Goal: Task Accomplishment & Management: Use online tool/utility

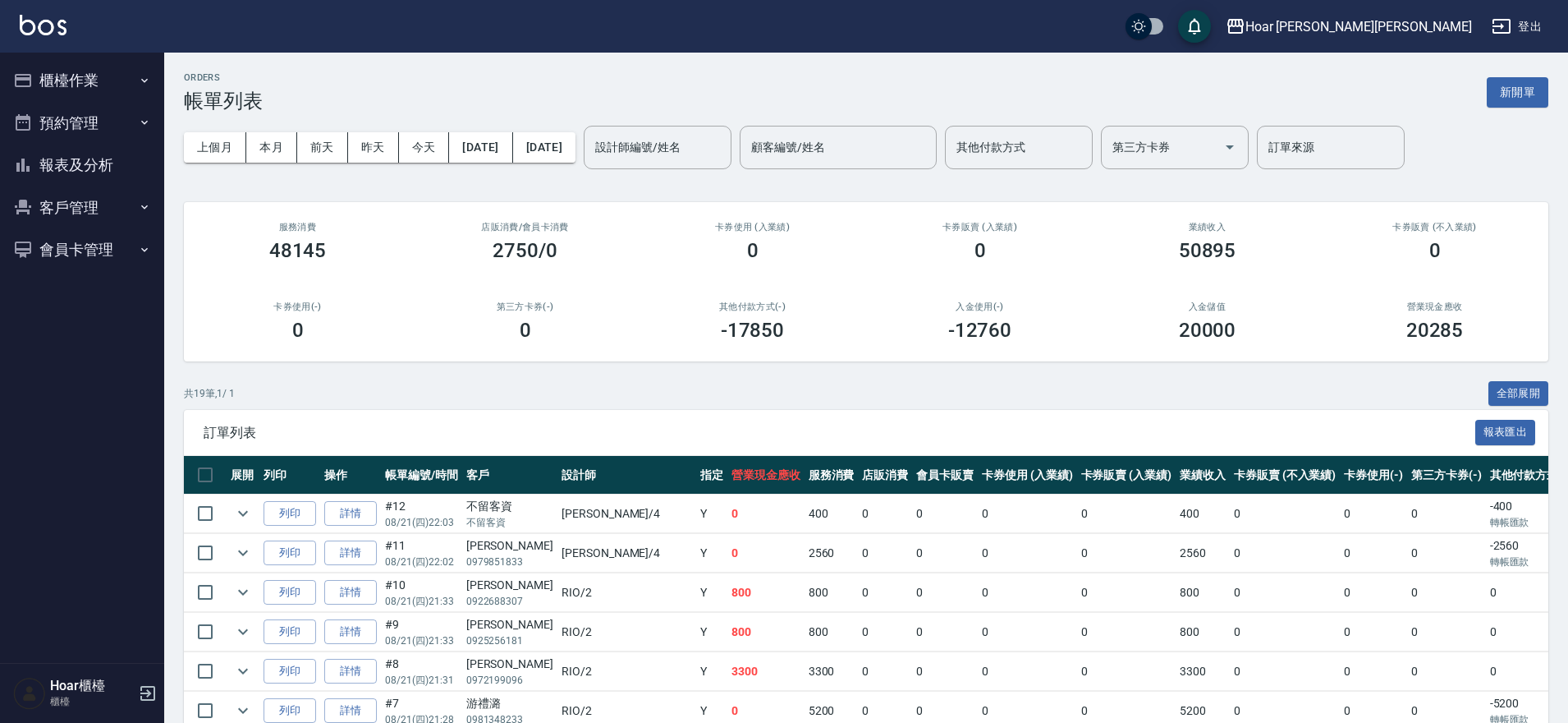
click at [56, 74] on button "櫃檯作業" at bounding box center [82, 80] width 151 height 43
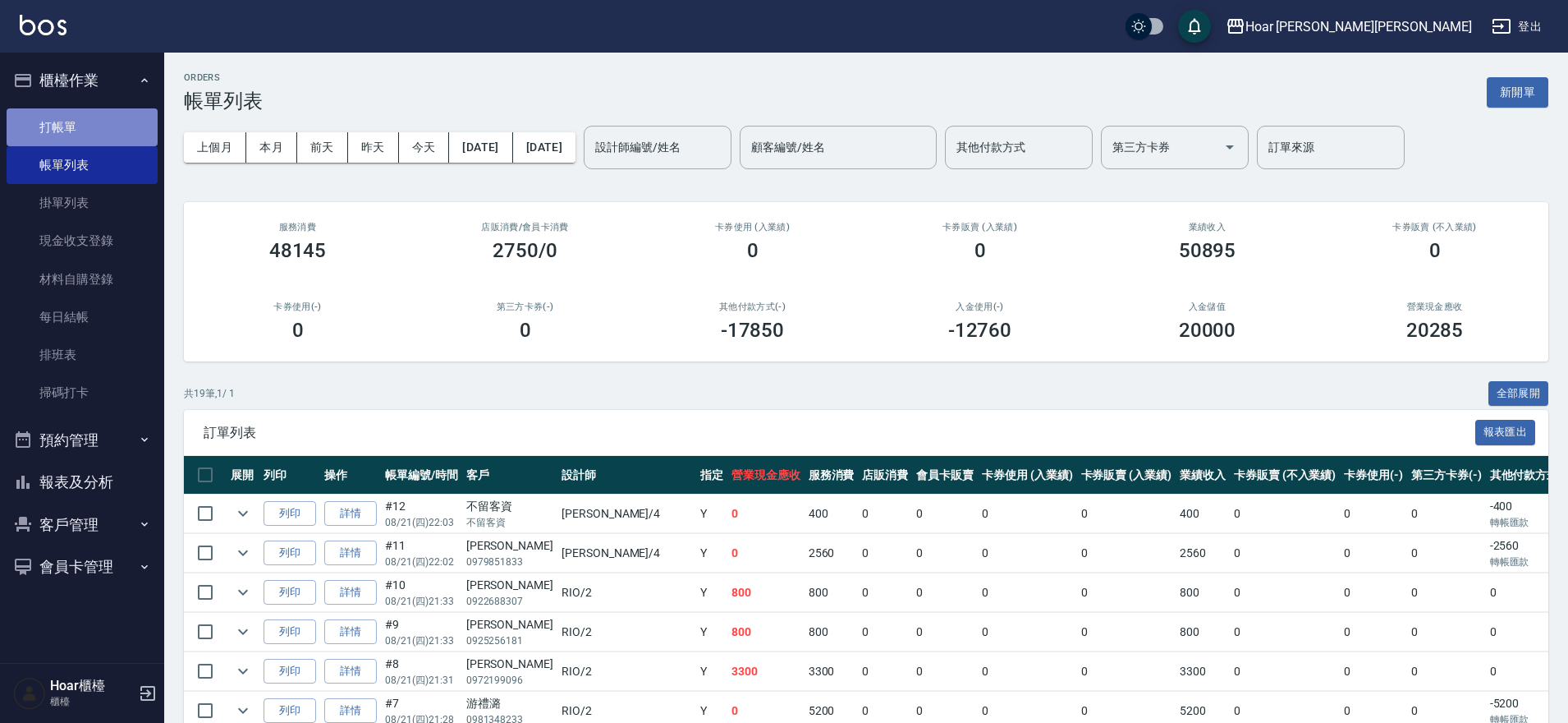
drag, startPoint x: 63, startPoint y: 127, endPoint x: 75, endPoint y: 133, distance: 13.4
click at [64, 127] on link "打帳單" at bounding box center [82, 127] width 151 height 38
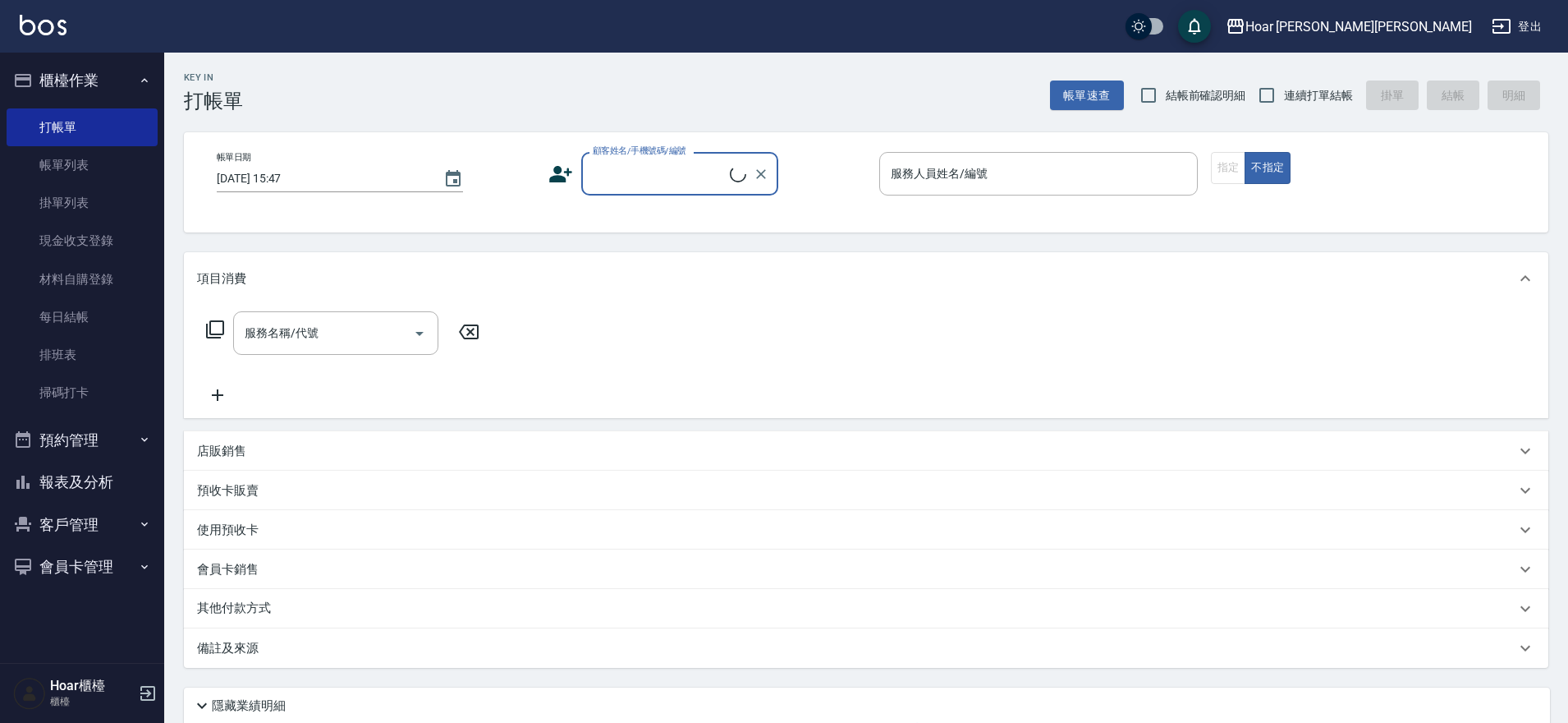
drag, startPoint x: 635, startPoint y: 167, endPoint x: 639, endPoint y: 177, distance: 10.8
click at [639, 177] on input "顧客姓名/手機號碼/編號" at bounding box center [659, 174] width 141 height 29
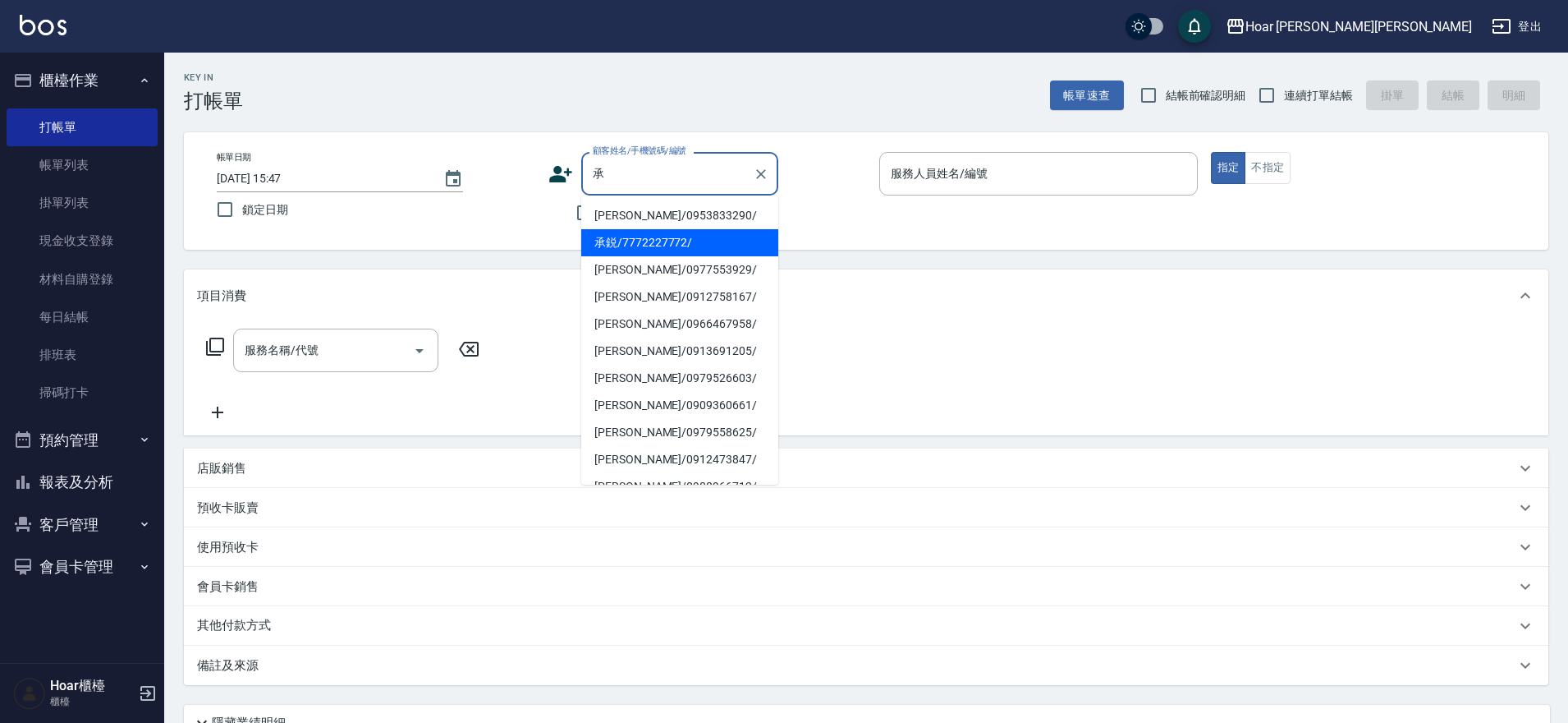
click at [636, 237] on li "承鋭/7772227772/" at bounding box center [680, 243] width 197 height 27
type input "承鋭/7772227772/"
type input "RIO-2"
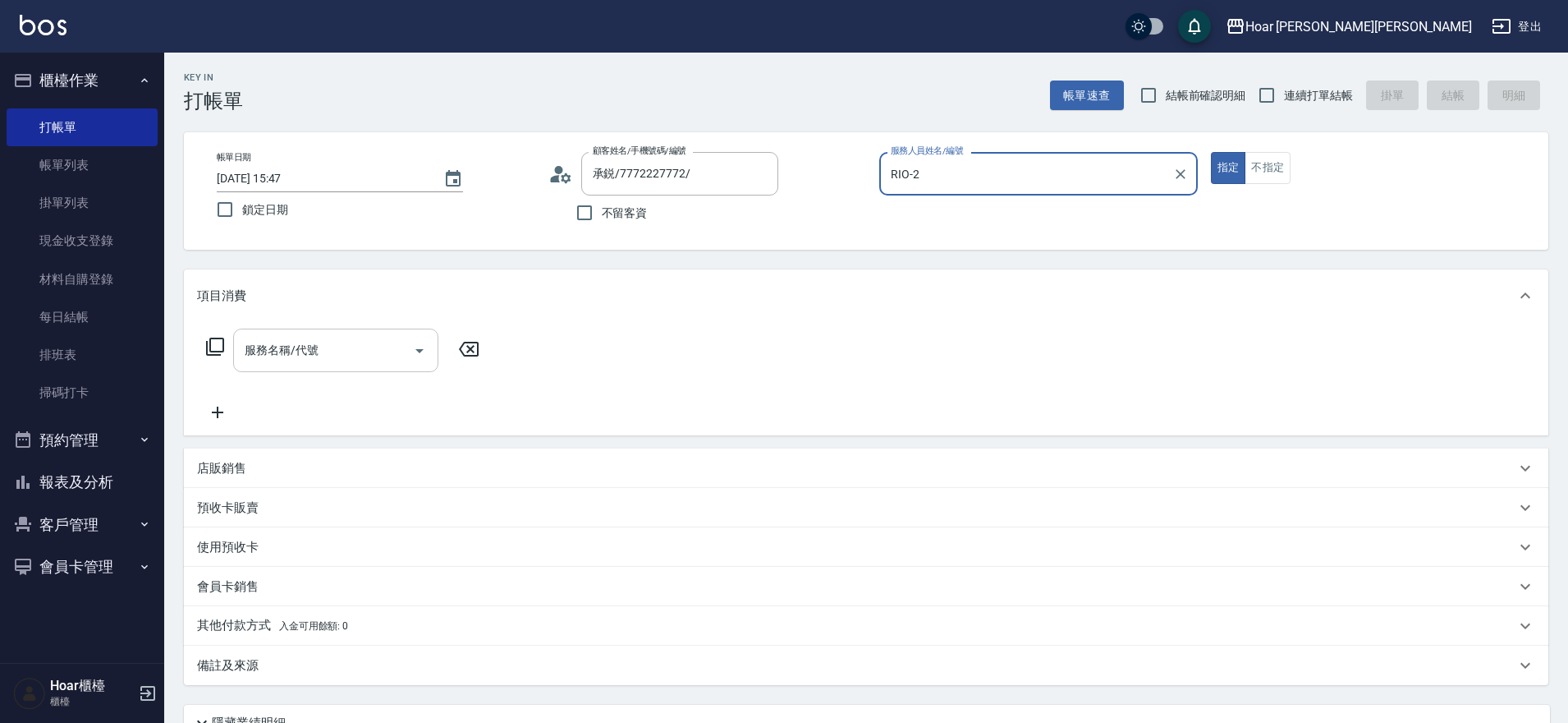
click at [369, 341] on input "服務名稱/代號" at bounding box center [323, 350] width 166 height 29
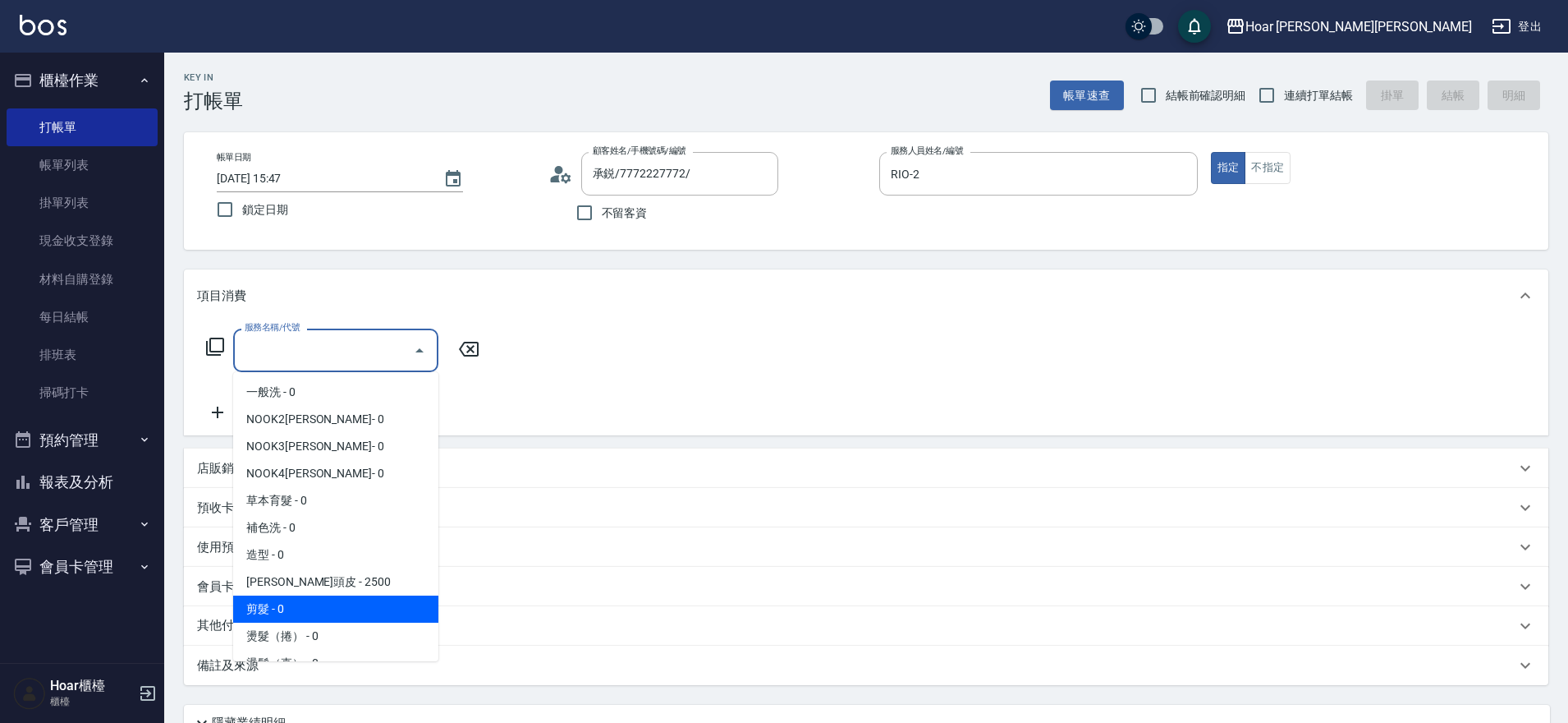
click at [295, 597] on span "剪髮 - 0" at bounding box center [336, 609] width 205 height 27
type input "剪髮(201)"
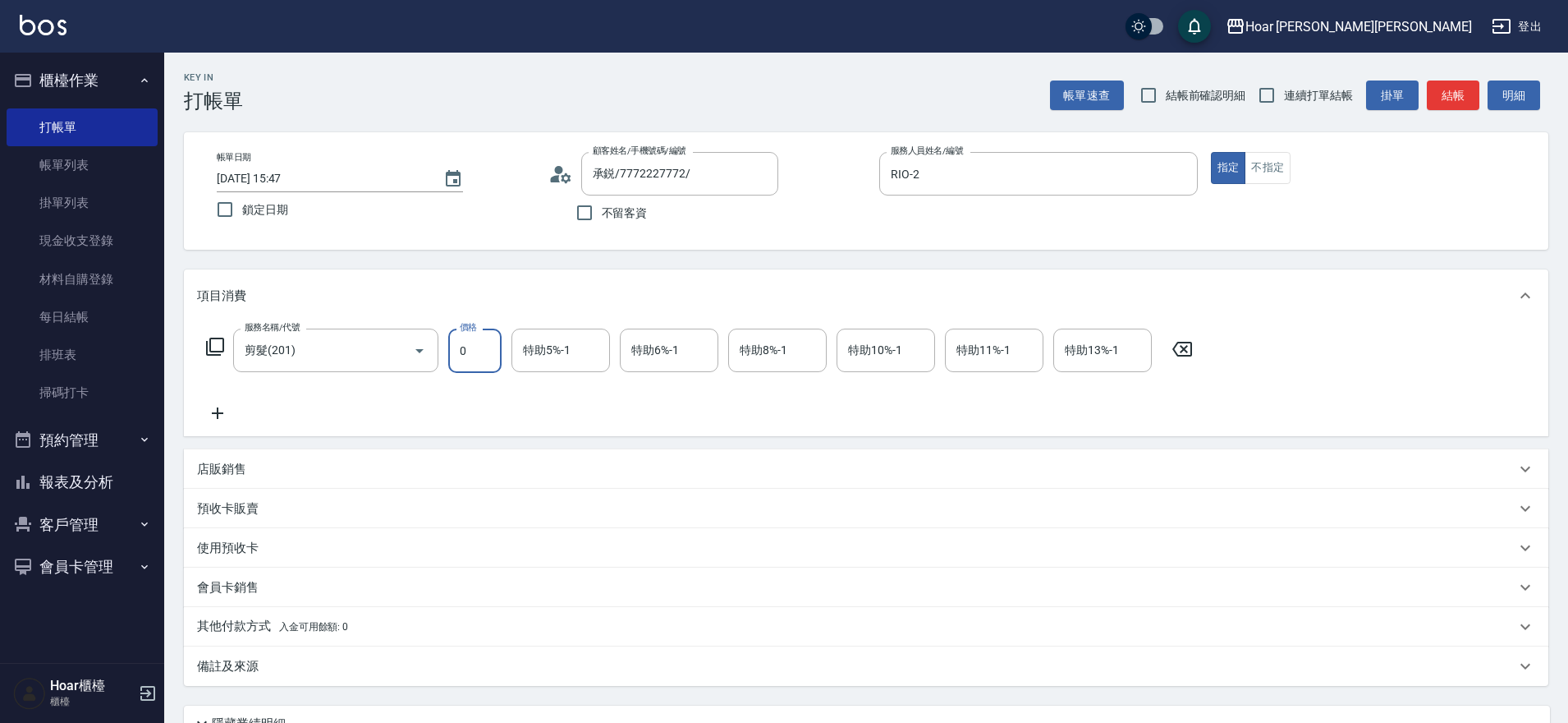
click at [496, 351] on input "0" at bounding box center [474, 350] width 53 height 45
type input "800"
click at [393, 410] on div "服務名稱/代號 剪髮(201) 服務名稱/代號 價格 800 價格 特助5%-1 特助5%-1 特助6%-1 特助6%-1 特助8%-1 特助8%-1 特助1…" at bounding box center [700, 376] width 1006 height 95
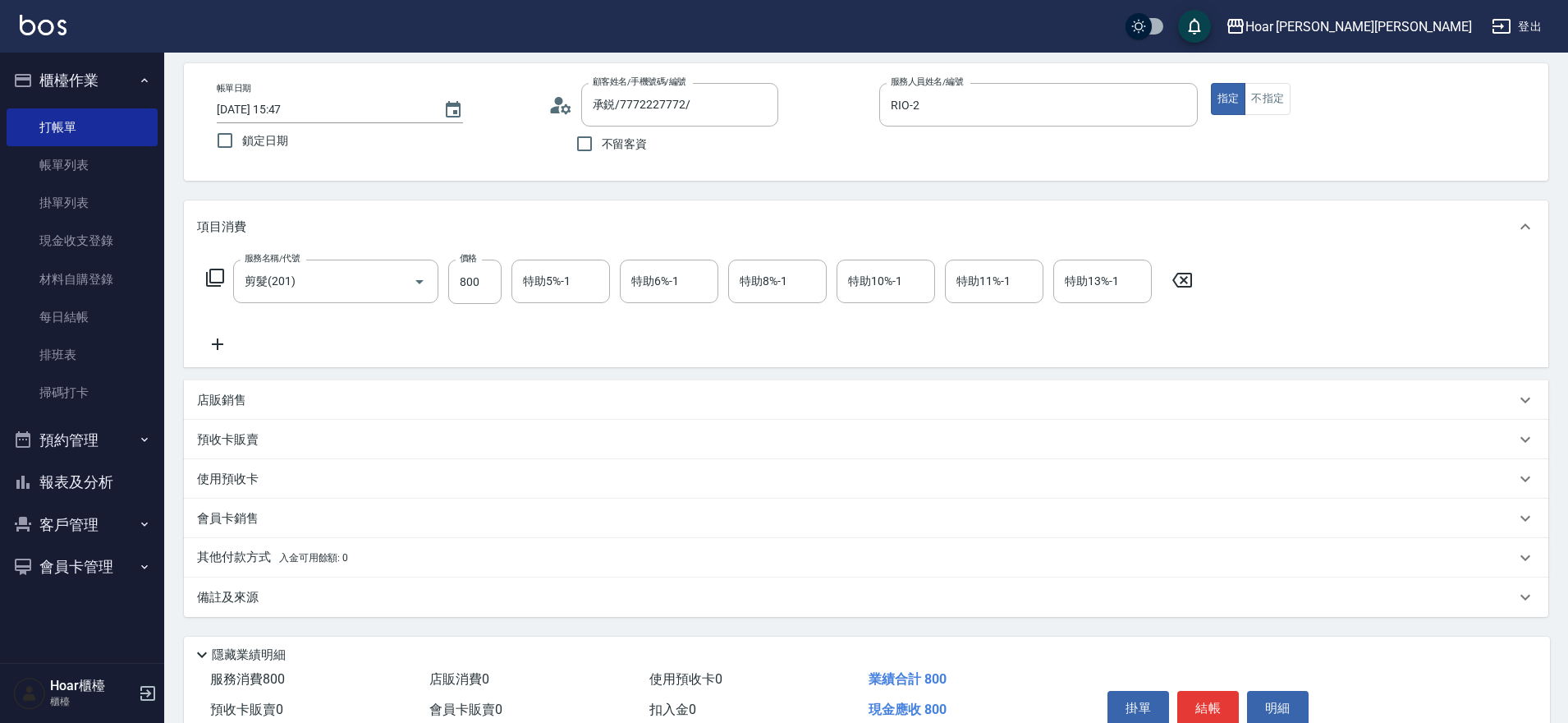
scroll to position [149, 0]
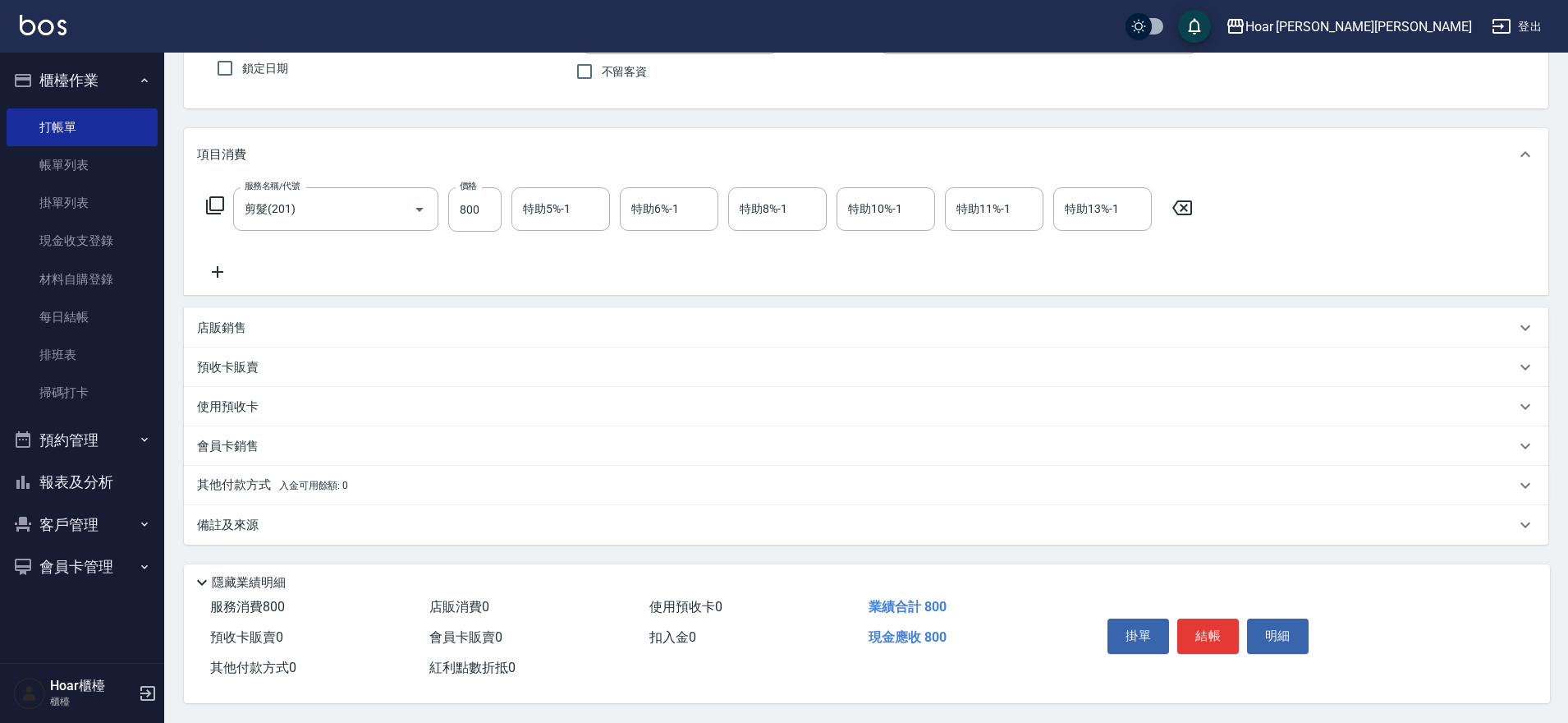
click at [218, 273] on icon at bounding box center [218, 272] width 41 height 19
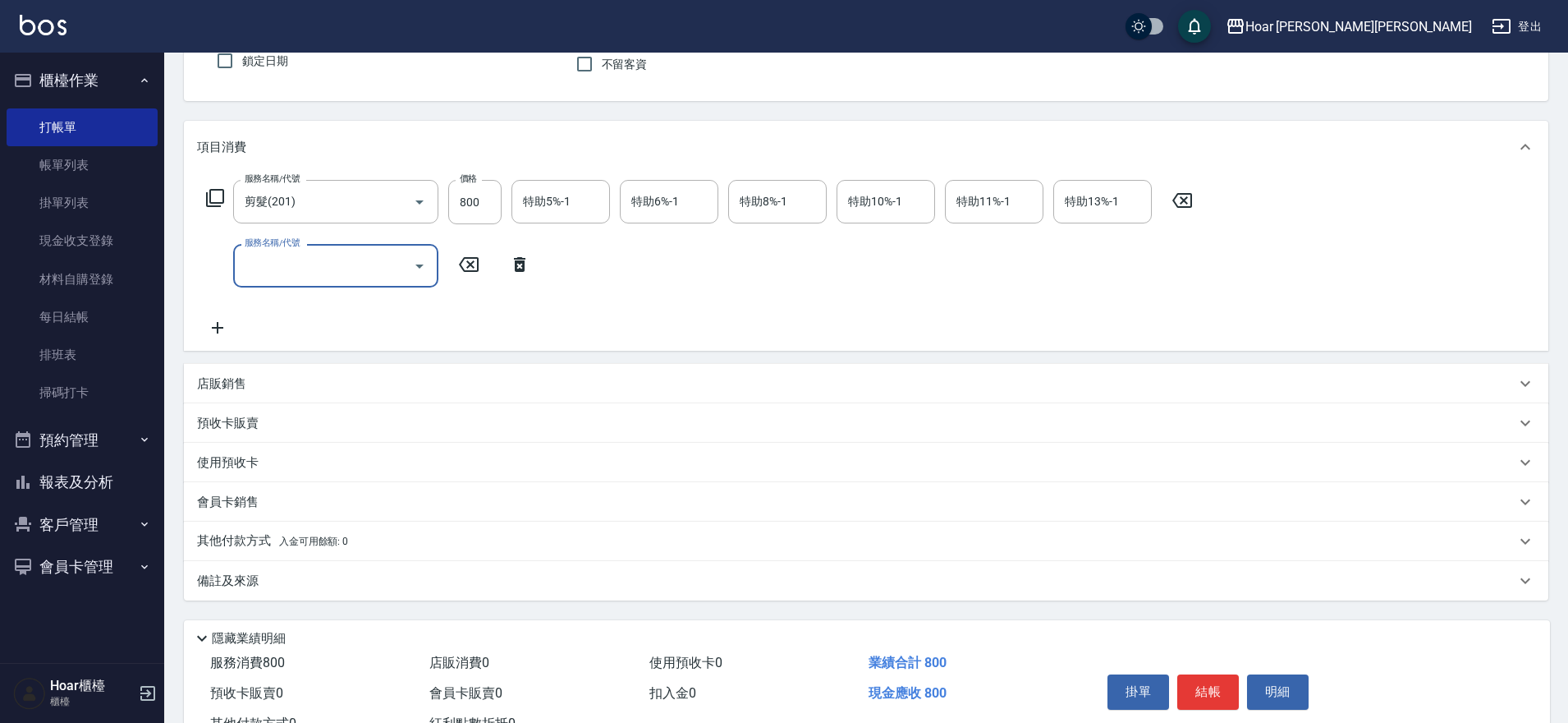
click at [289, 274] on input "服務名稱/代號" at bounding box center [323, 266] width 166 height 29
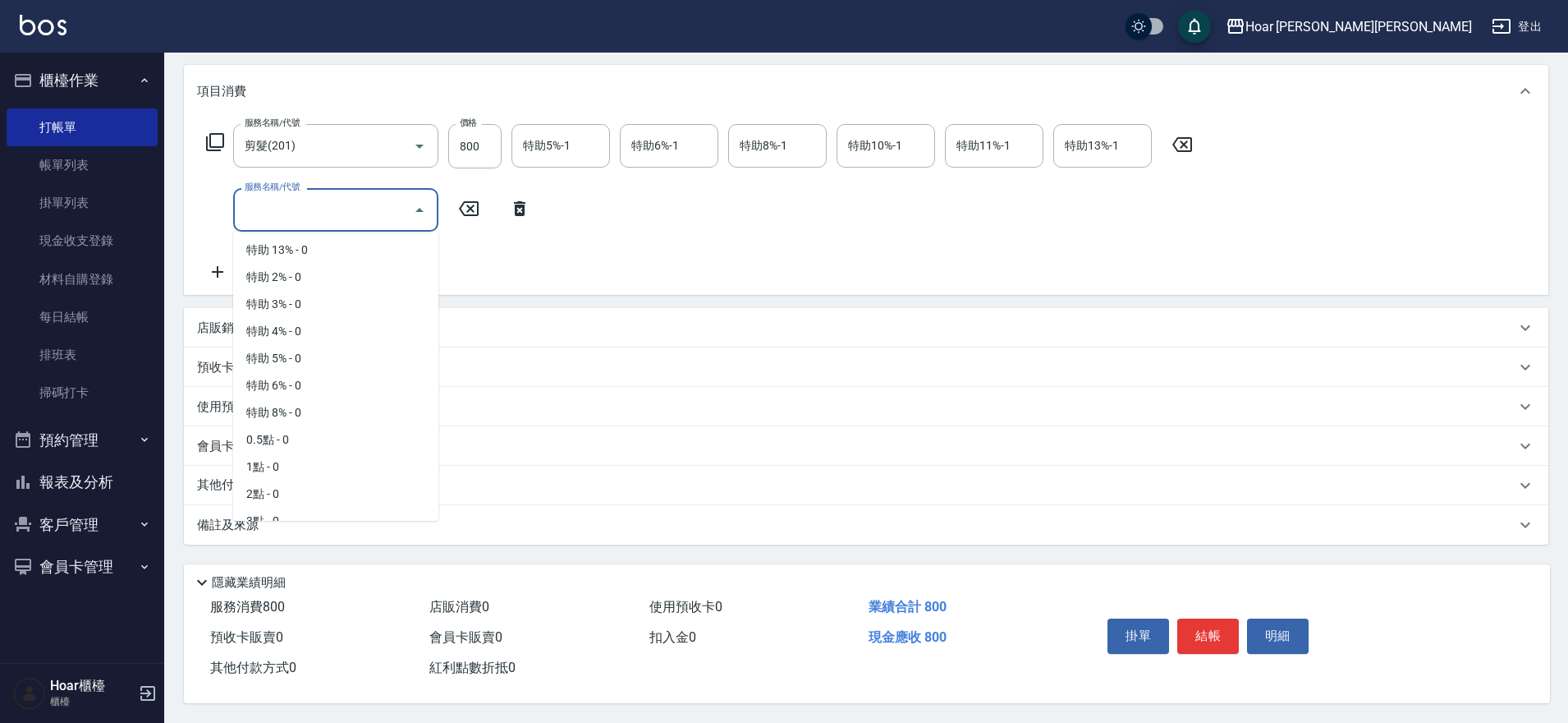
scroll to position [1079, 0]
click at [301, 389] on span "1點 - 0" at bounding box center [336, 392] width 205 height 27
type input "1點(P1)"
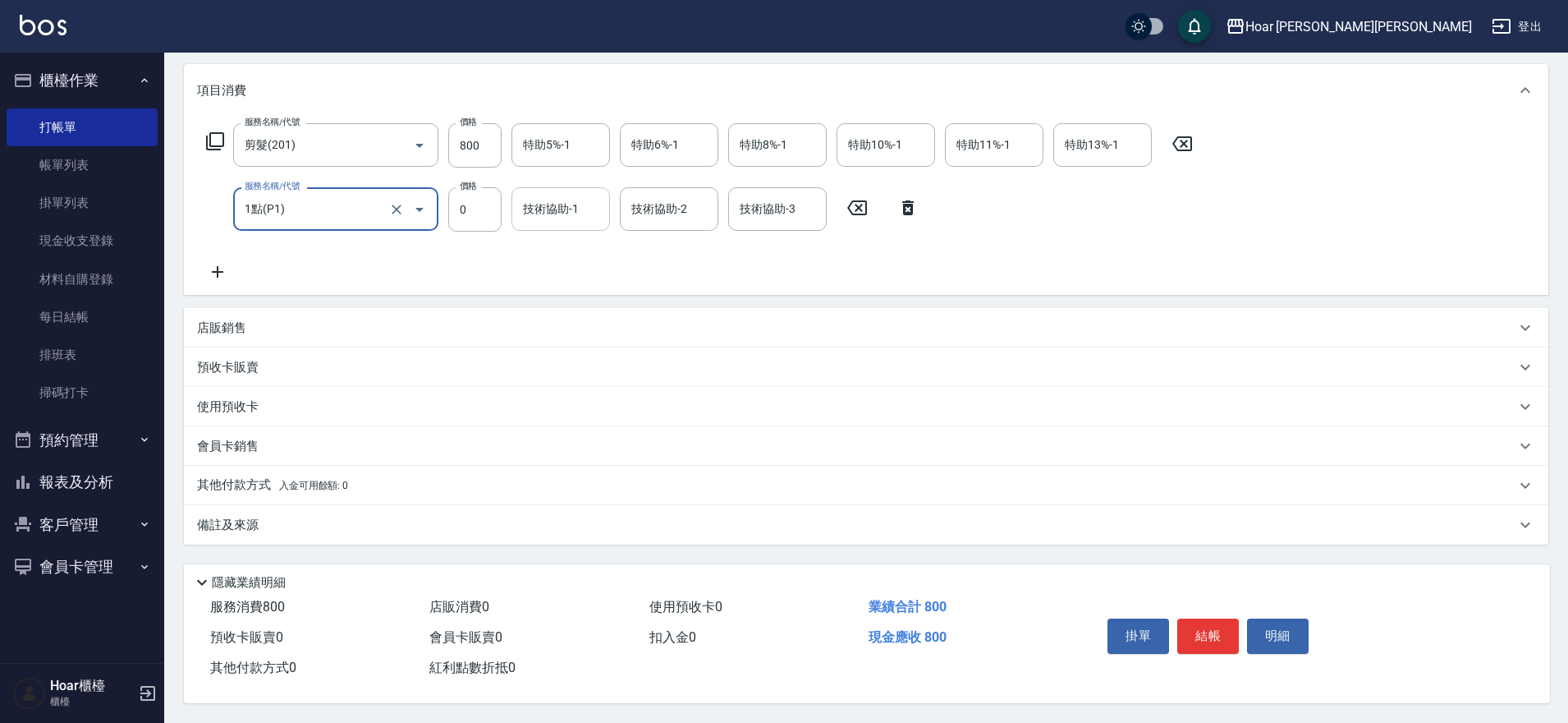
click at [539, 203] on input "技術協助-1" at bounding box center [560, 209] width 84 height 29
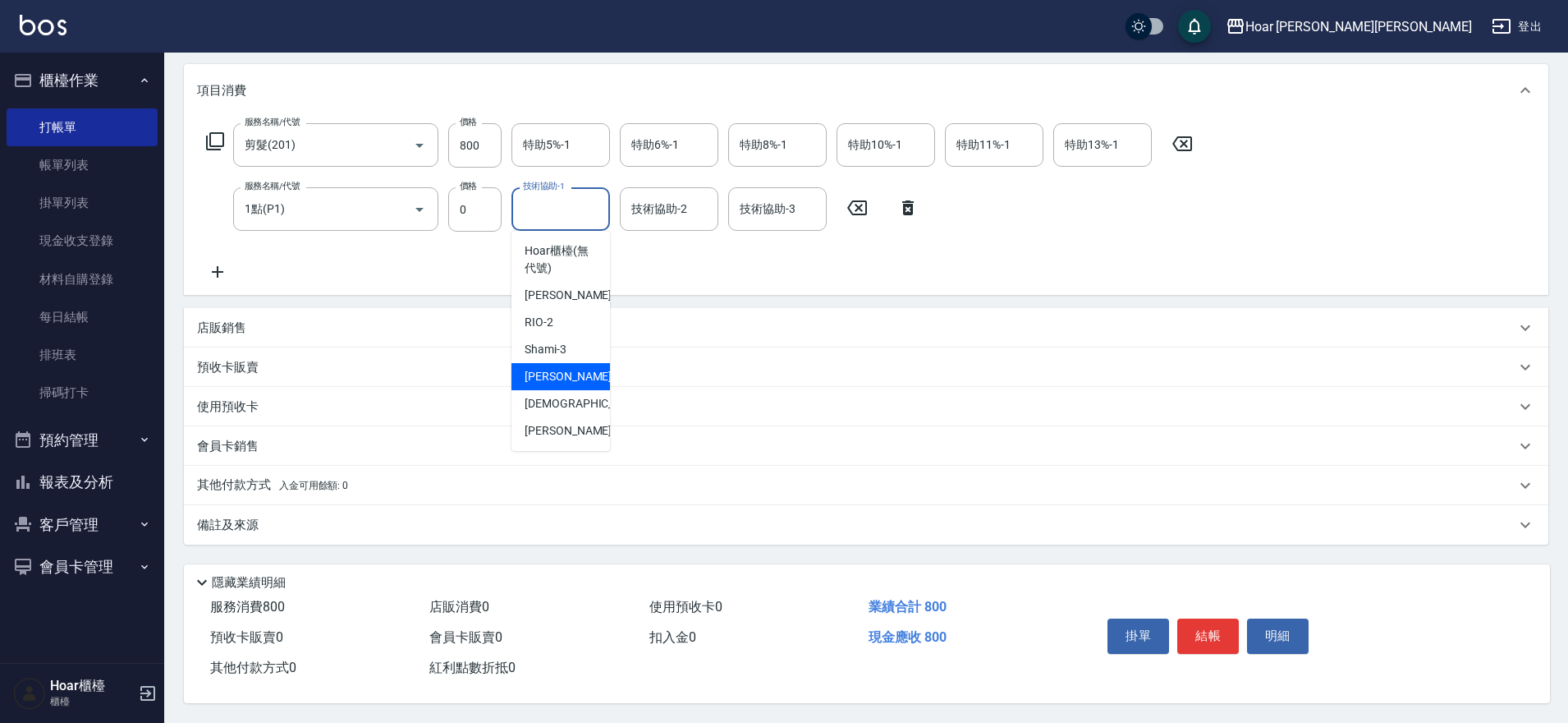
click at [534, 368] on span "[PERSON_NAME] -4" at bounding box center [573, 377] width 97 height 17
type input "Emma-4"
click at [271, 476] on p "其他付款方式 入金可用餘額: 0" at bounding box center [273, 485] width 151 height 18
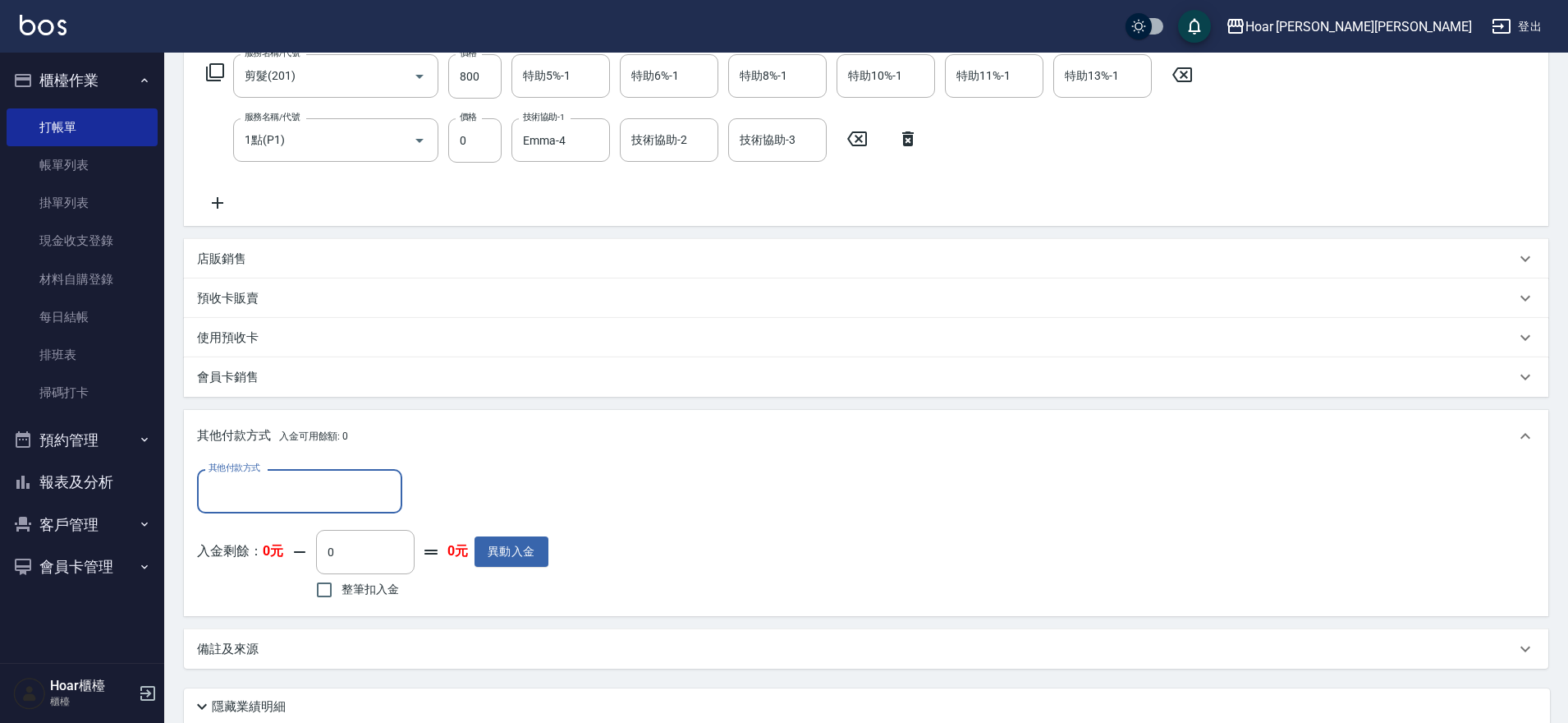
scroll to position [407, 0]
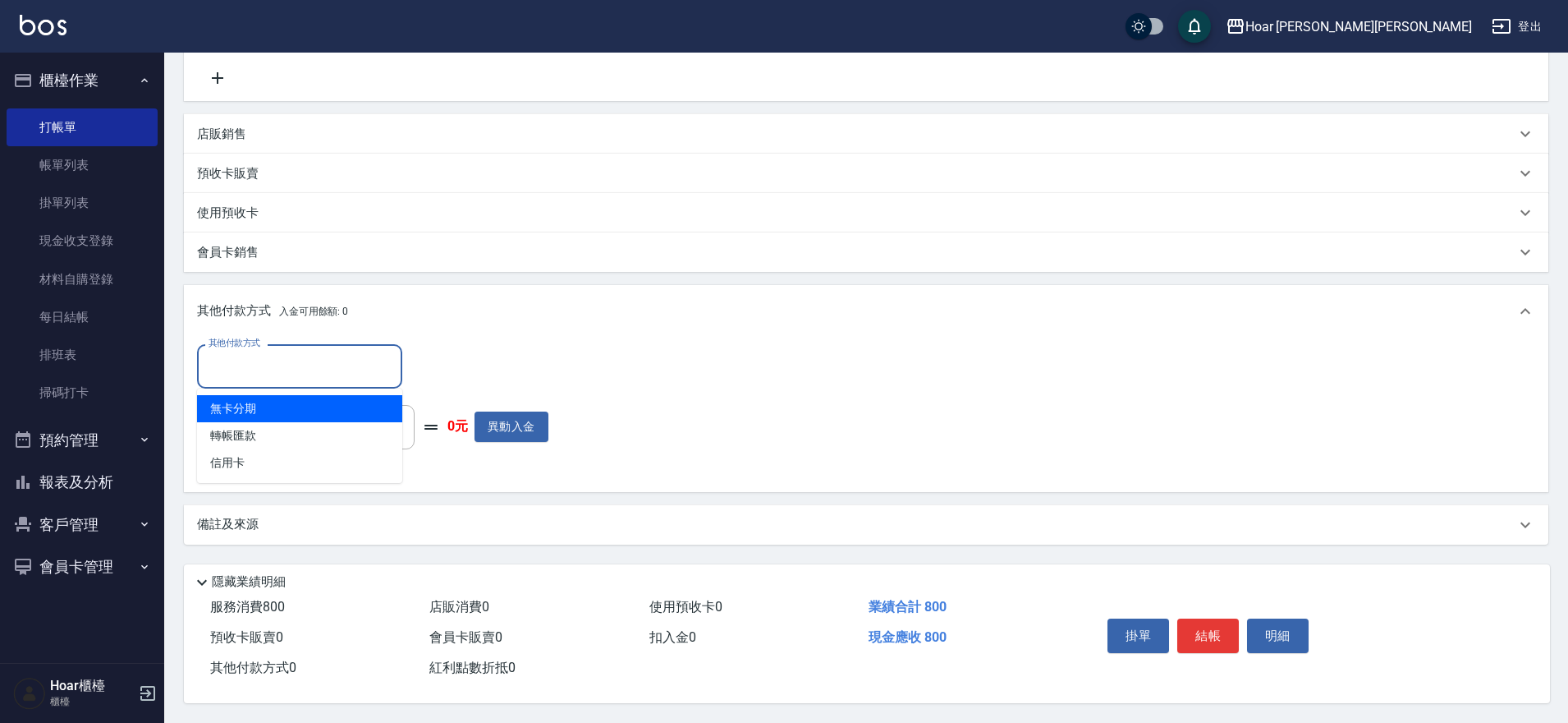
drag, startPoint x: 272, startPoint y: 354, endPoint x: 269, endPoint y: 366, distance: 12.4
click at [272, 353] on input "其他付款方式" at bounding box center [299, 366] width 191 height 29
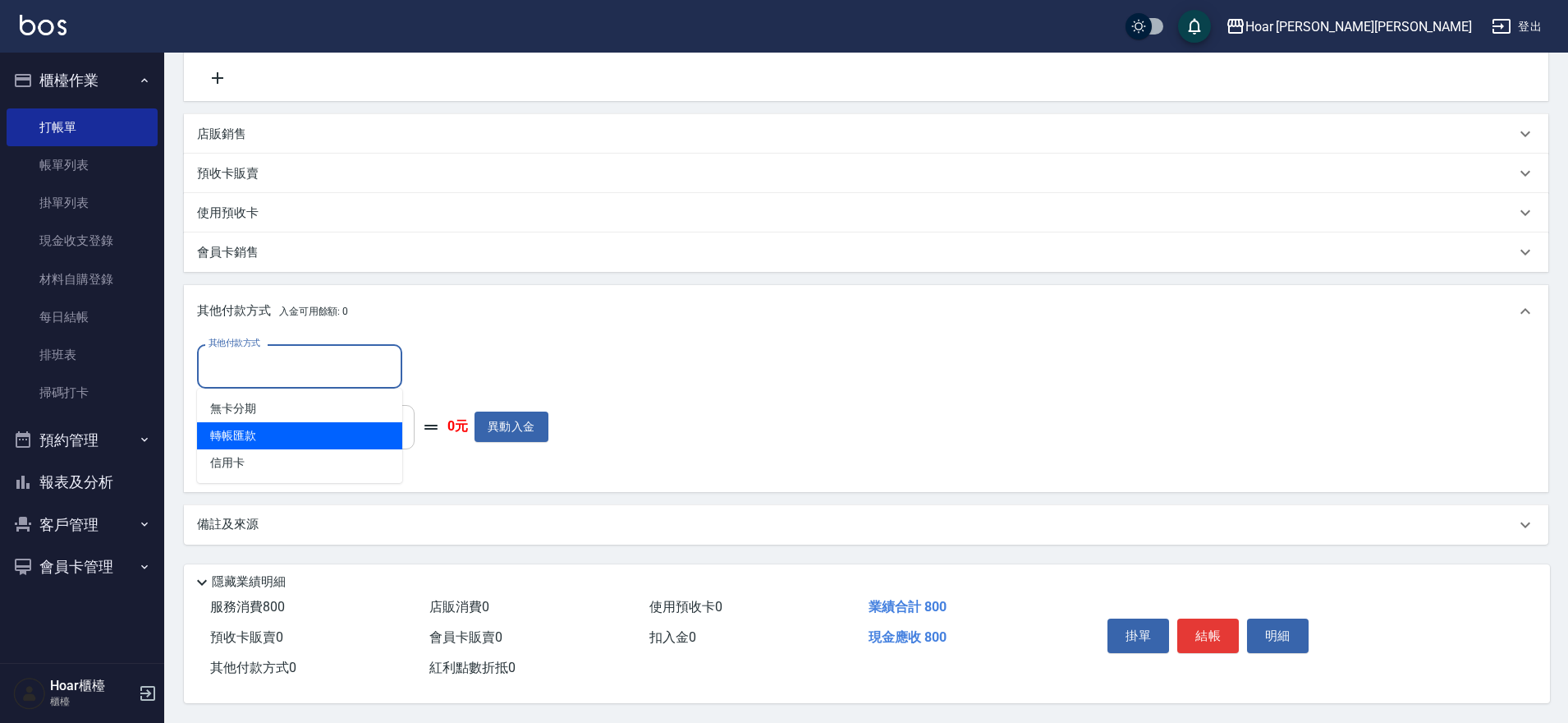
drag, startPoint x: 265, startPoint y: 432, endPoint x: 393, endPoint y: 413, distance: 129.4
click at [265, 432] on span "轉帳匯款" at bounding box center [300, 436] width 205 height 27
type input "轉帳匯款"
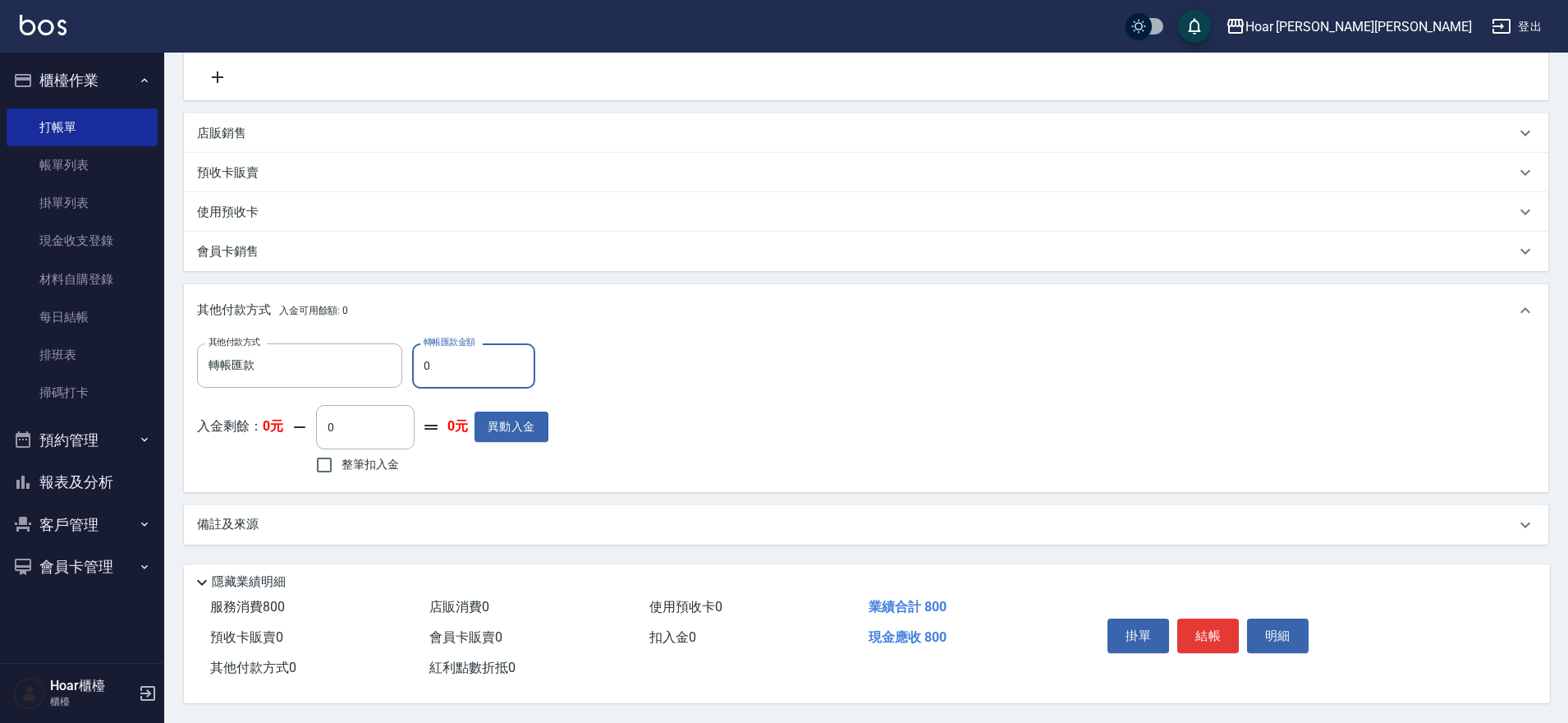
click at [467, 374] on input "0" at bounding box center [473, 366] width 123 height 45
type input "800"
drag, startPoint x: 889, startPoint y: 370, endPoint x: 991, endPoint y: 415, distance: 111.5
click at [912, 365] on div "其他付款方式 轉帳匯款 其他付款方式 轉帳匯款金額 800 轉帳匯款金額 入金剩餘： 0元 0 ​ 整筆扣入金 0元 異動入金" at bounding box center [866, 410] width 1339 height 135
click at [1186, 622] on button "結帳" at bounding box center [1209, 636] width 62 height 35
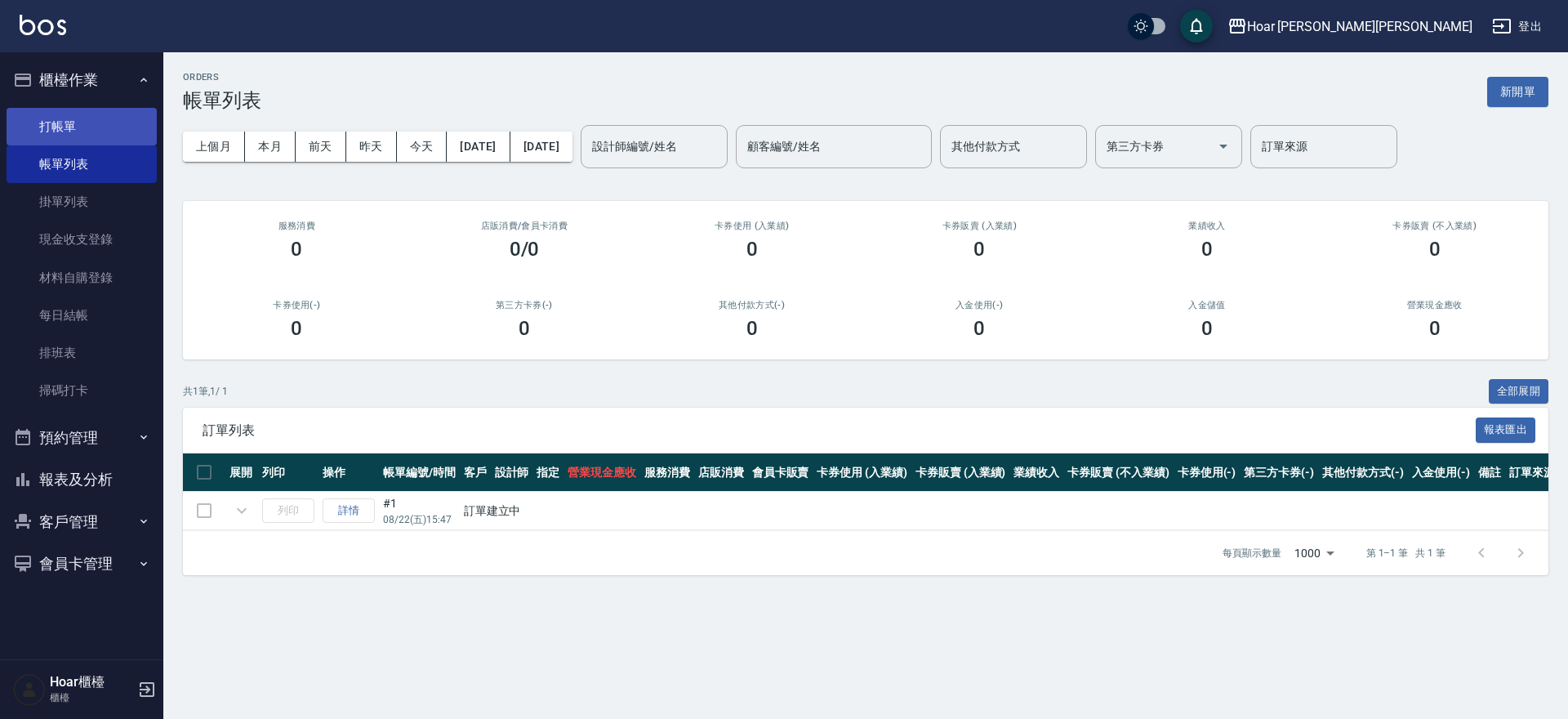
click at [54, 117] on link "打帳單" at bounding box center [82, 126] width 150 height 38
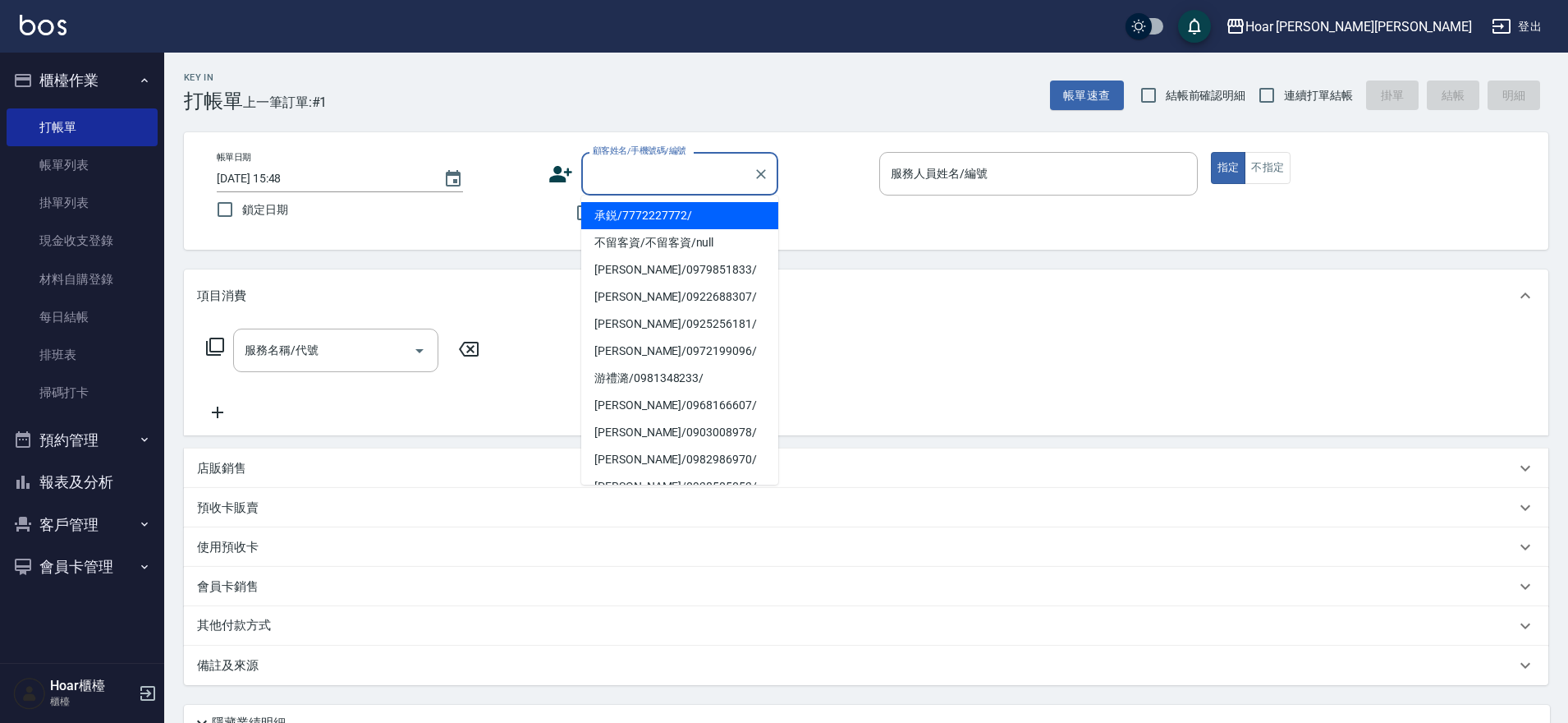
click at [702, 163] on input "顧客姓名/手機號碼/編號" at bounding box center [667, 174] width 158 height 29
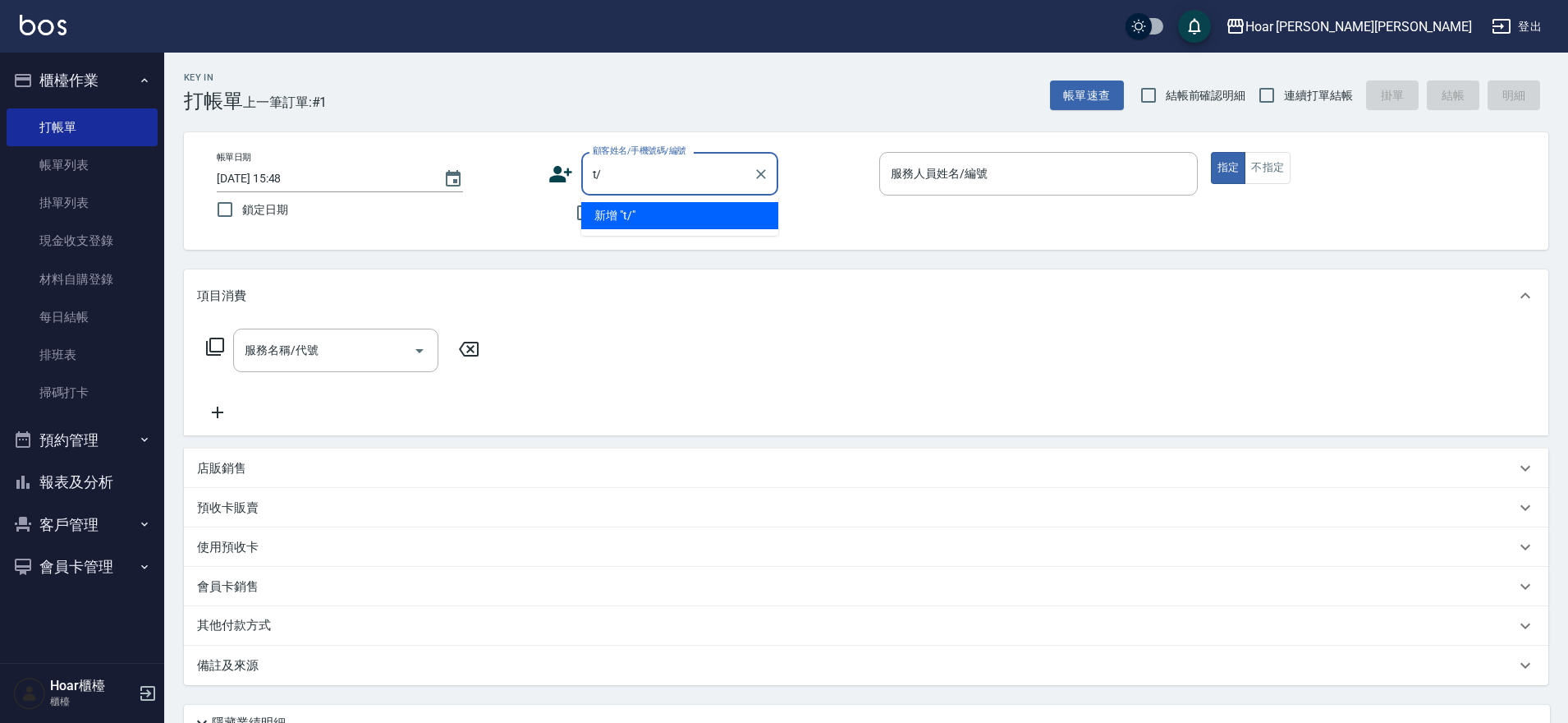
type input "t"
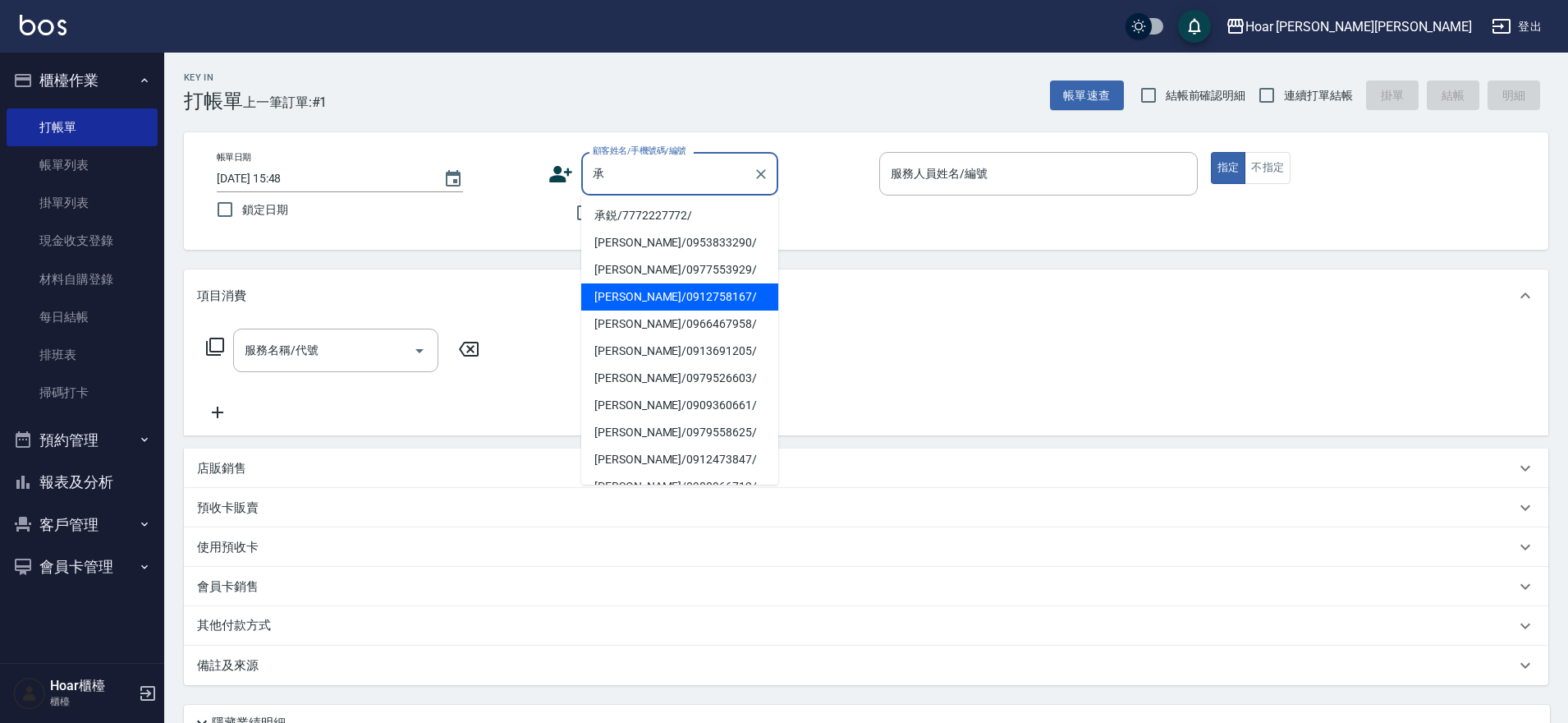
drag, startPoint x: 663, startPoint y: 292, endPoint x: 458, endPoint y: 350, distance: 213.0
click at [661, 292] on li "[PERSON_NAME]/0912758167/" at bounding box center [680, 297] width 197 height 27
type input "[PERSON_NAME]/0912758167/"
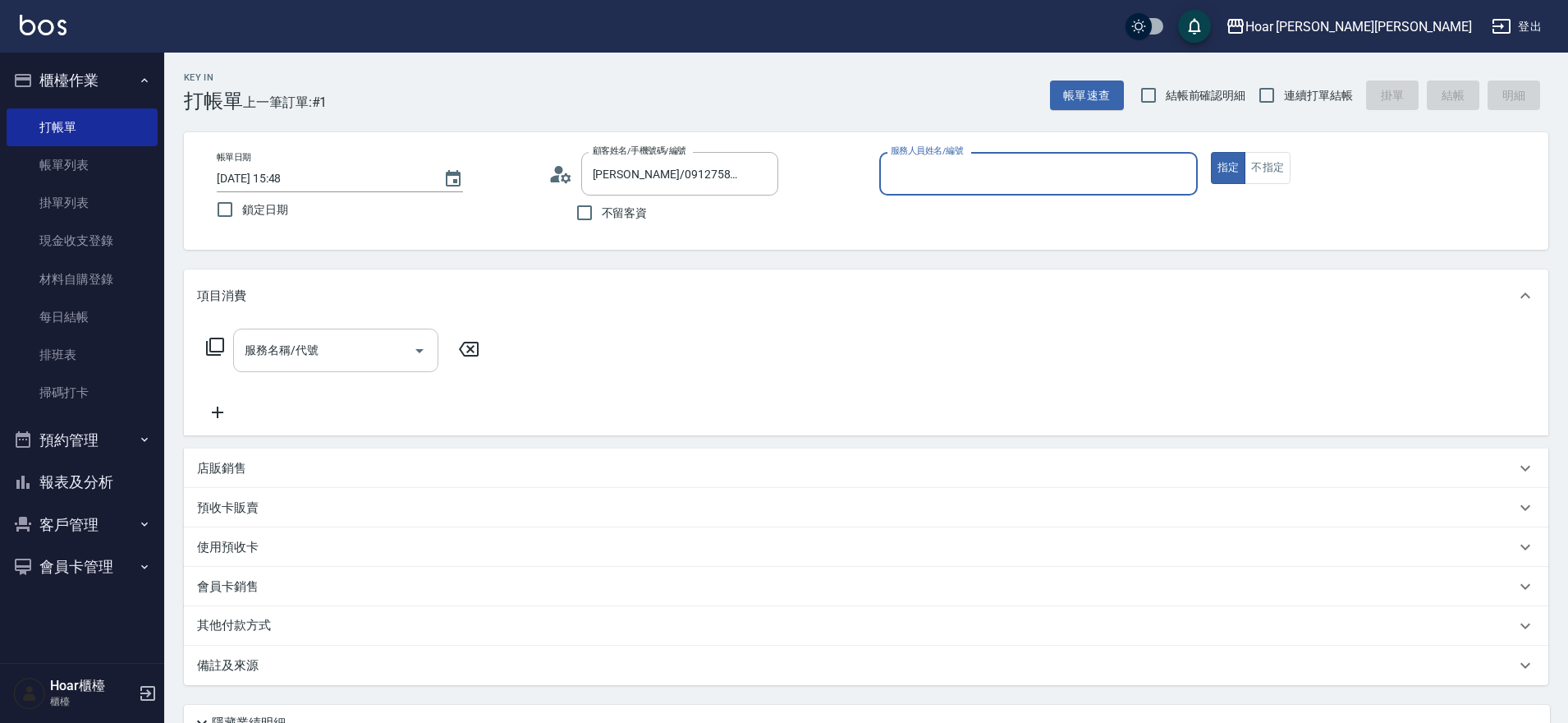
type input "RIO-2"
click at [391, 349] on input "服務名稱/代號" at bounding box center [323, 350] width 166 height 29
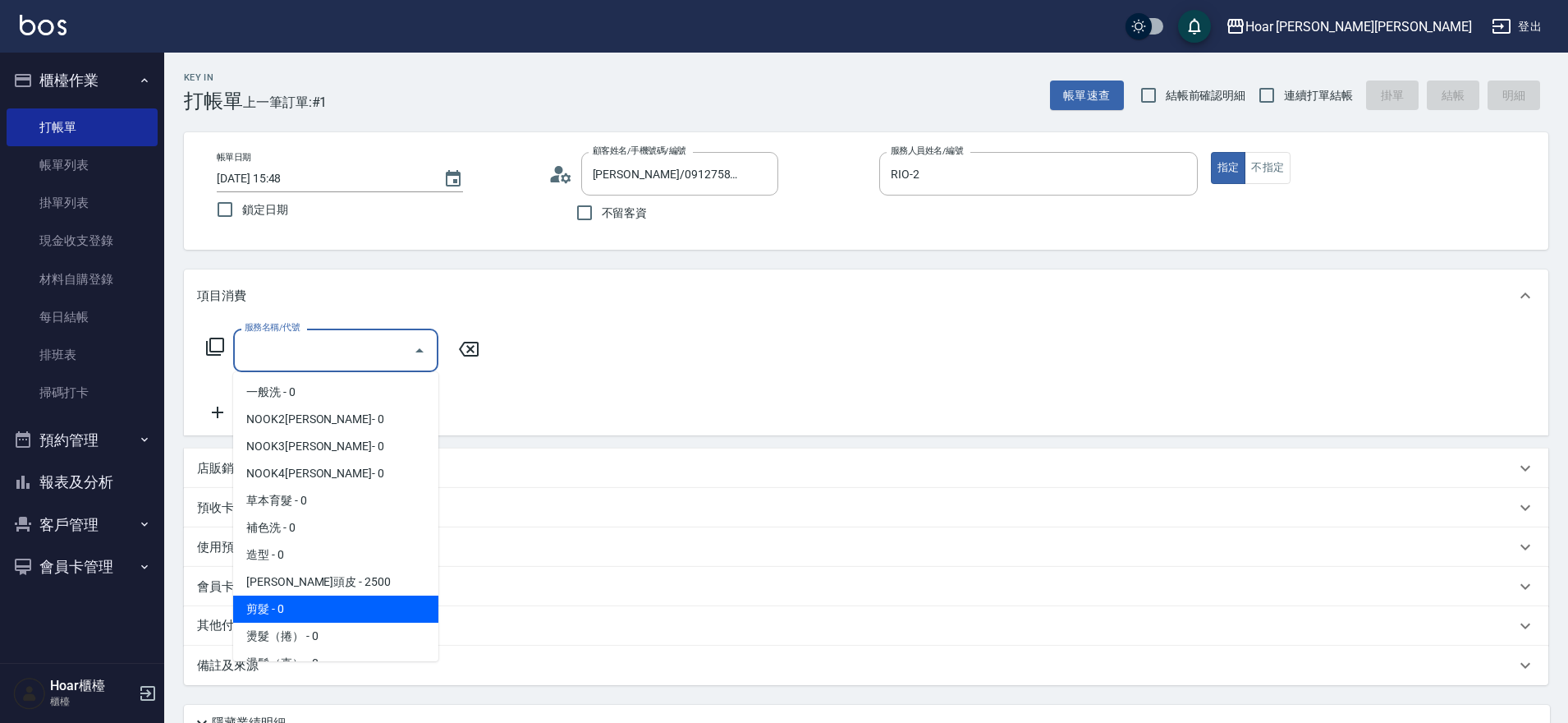
click at [302, 607] on span "剪髮 - 0" at bounding box center [336, 609] width 205 height 27
type input "剪髮(201)"
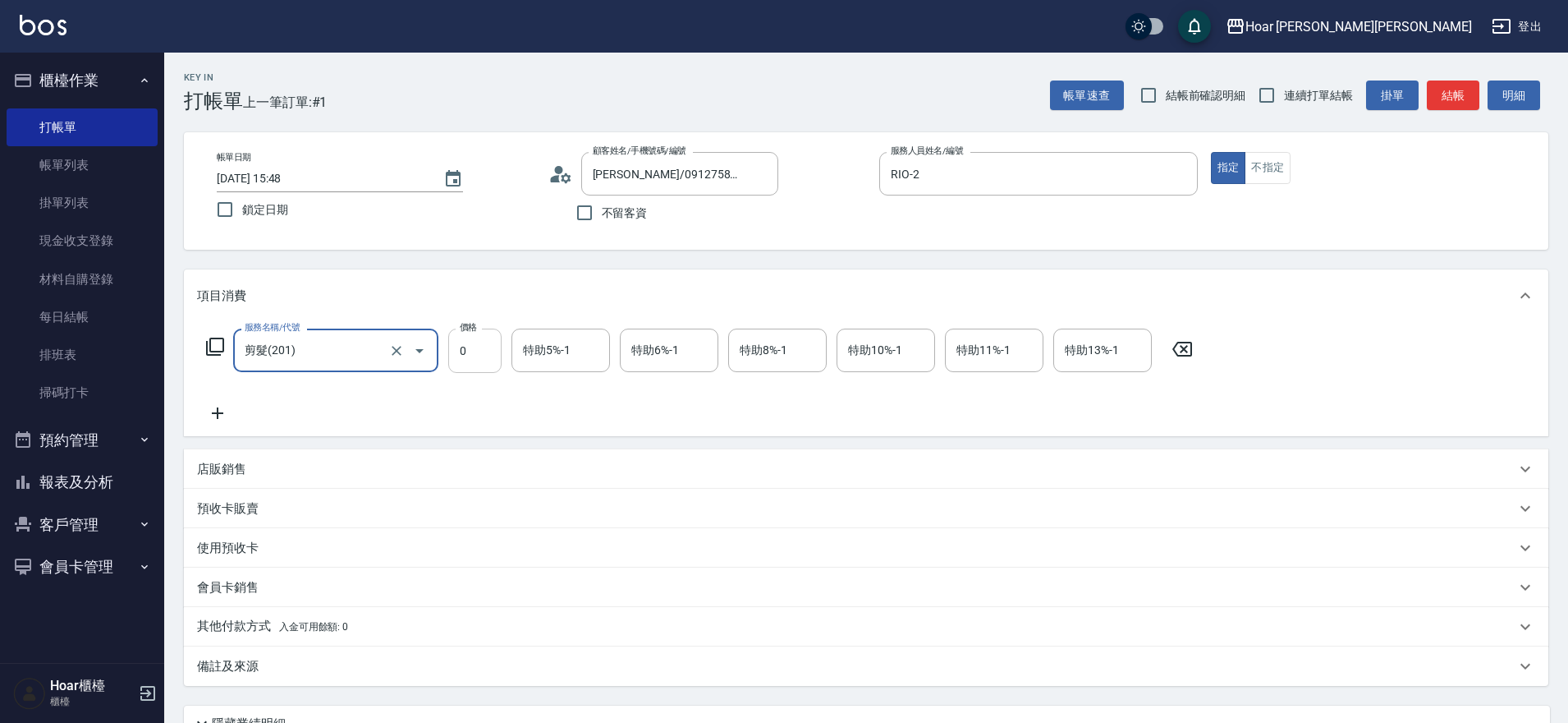
click at [474, 355] on input "0" at bounding box center [474, 350] width 53 height 45
type input "800"
click at [445, 382] on div "服務名稱/代號 剪髮(201) 服務名稱/代號 價格 800 價格 特助5%-1 特助5%-1 特助6%-1 特助6%-1 特助8%-1 特助8%-1 特助1…" at bounding box center [700, 376] width 1006 height 95
click at [221, 406] on icon at bounding box center [218, 413] width 41 height 19
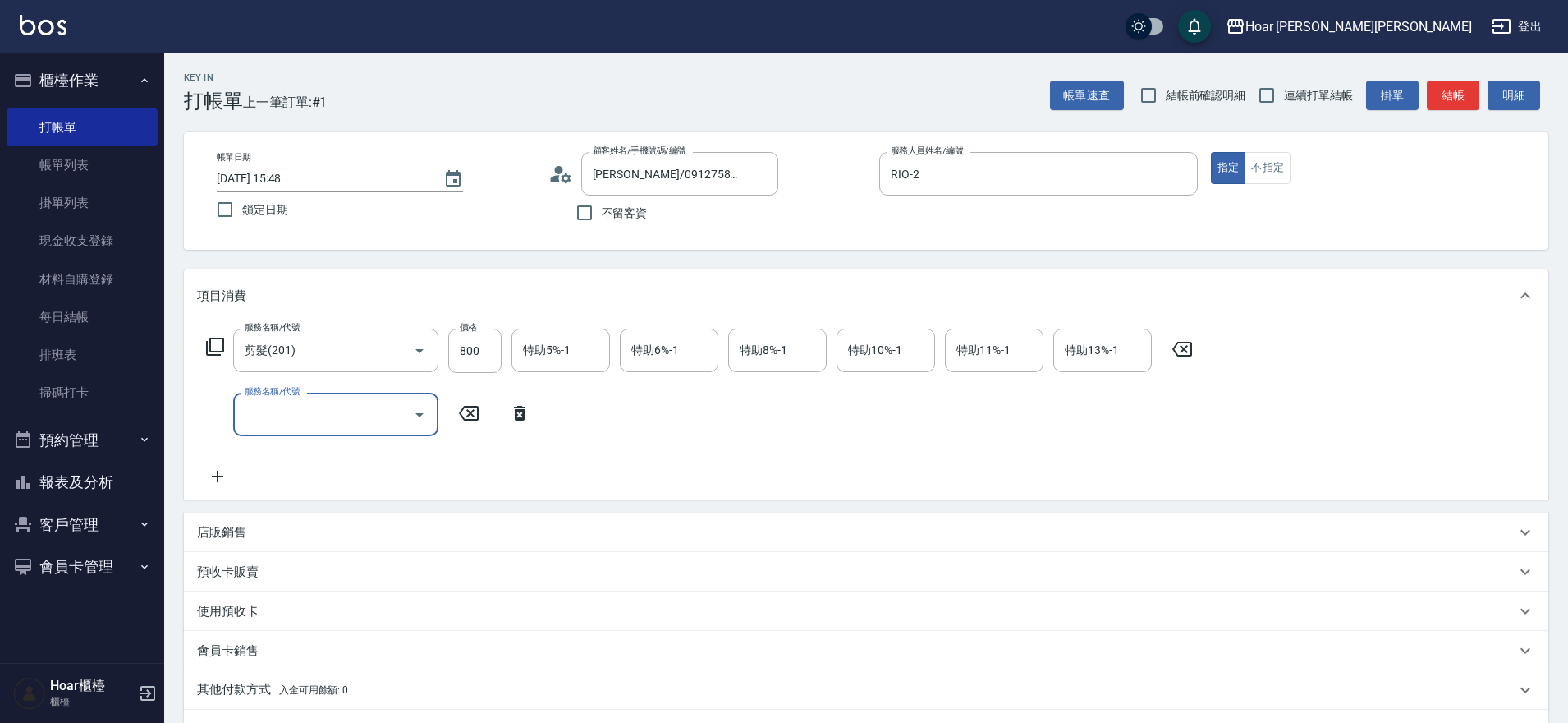
drag, startPoint x: 221, startPoint y: 406, endPoint x: 318, endPoint y: 418, distance: 97.7
click at [318, 418] on input "服務名稱/代號" at bounding box center [323, 414] width 166 height 29
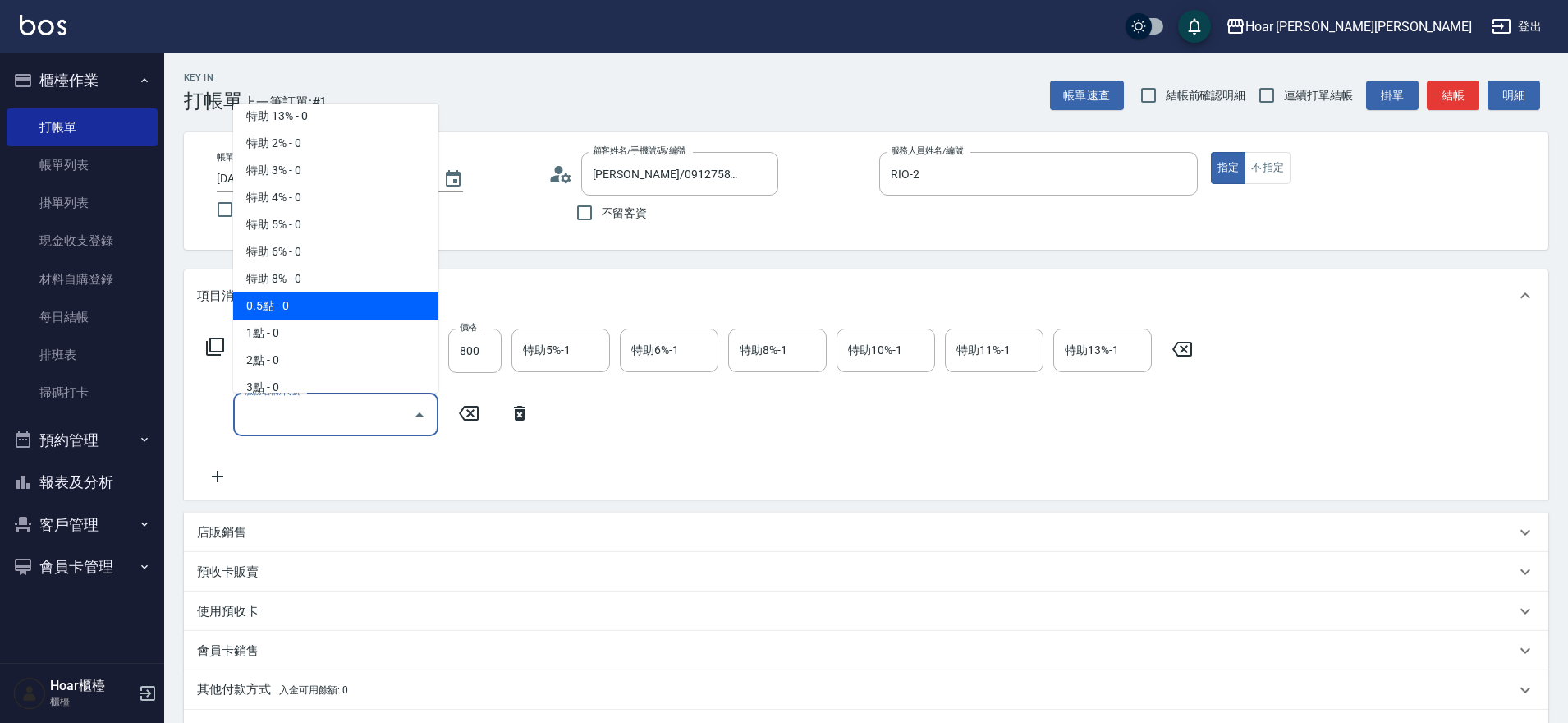
scroll to position [1079, 0]
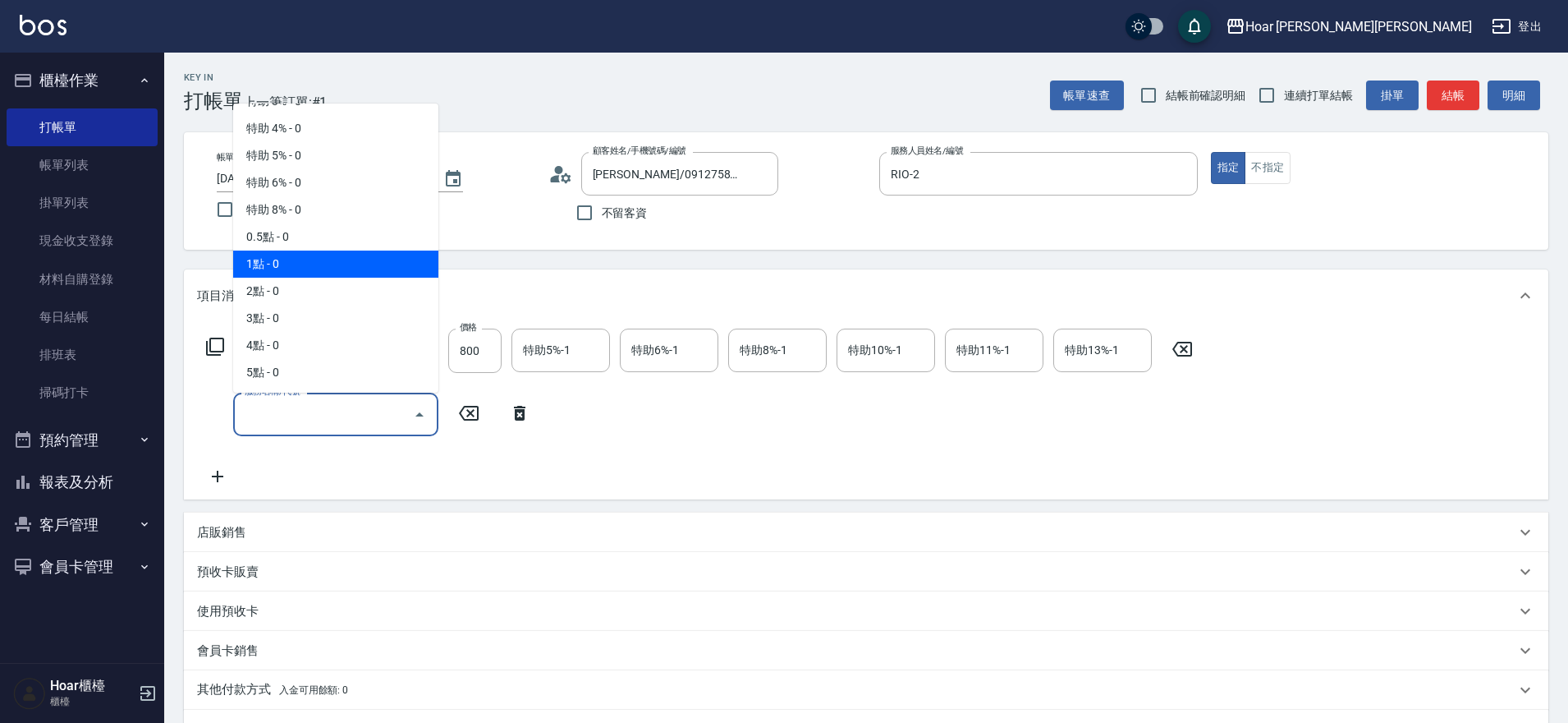
click at [328, 269] on span "1點 - 0" at bounding box center [336, 264] width 205 height 27
type input "1點(P1)"
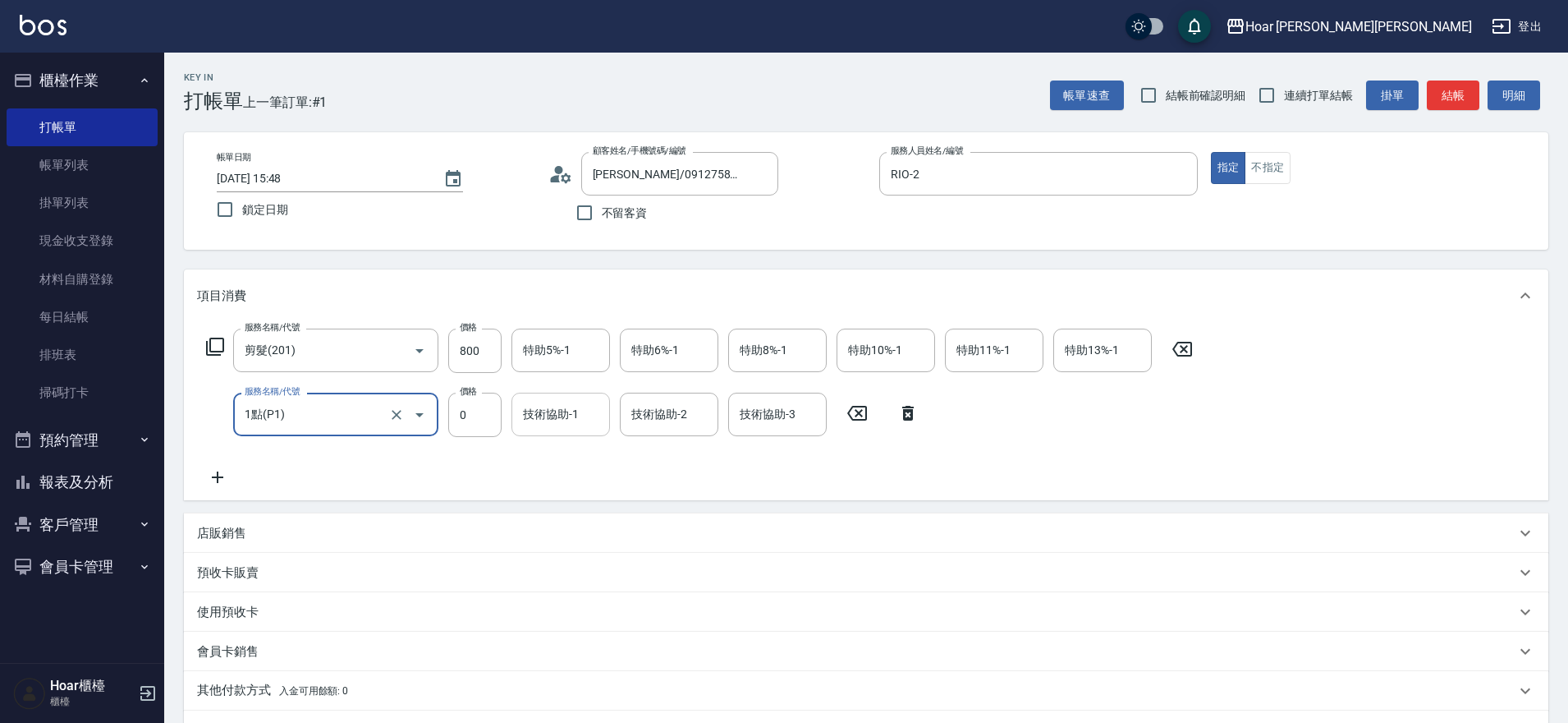
click at [572, 418] on input "技術協助-1" at bounding box center [560, 414] width 84 height 29
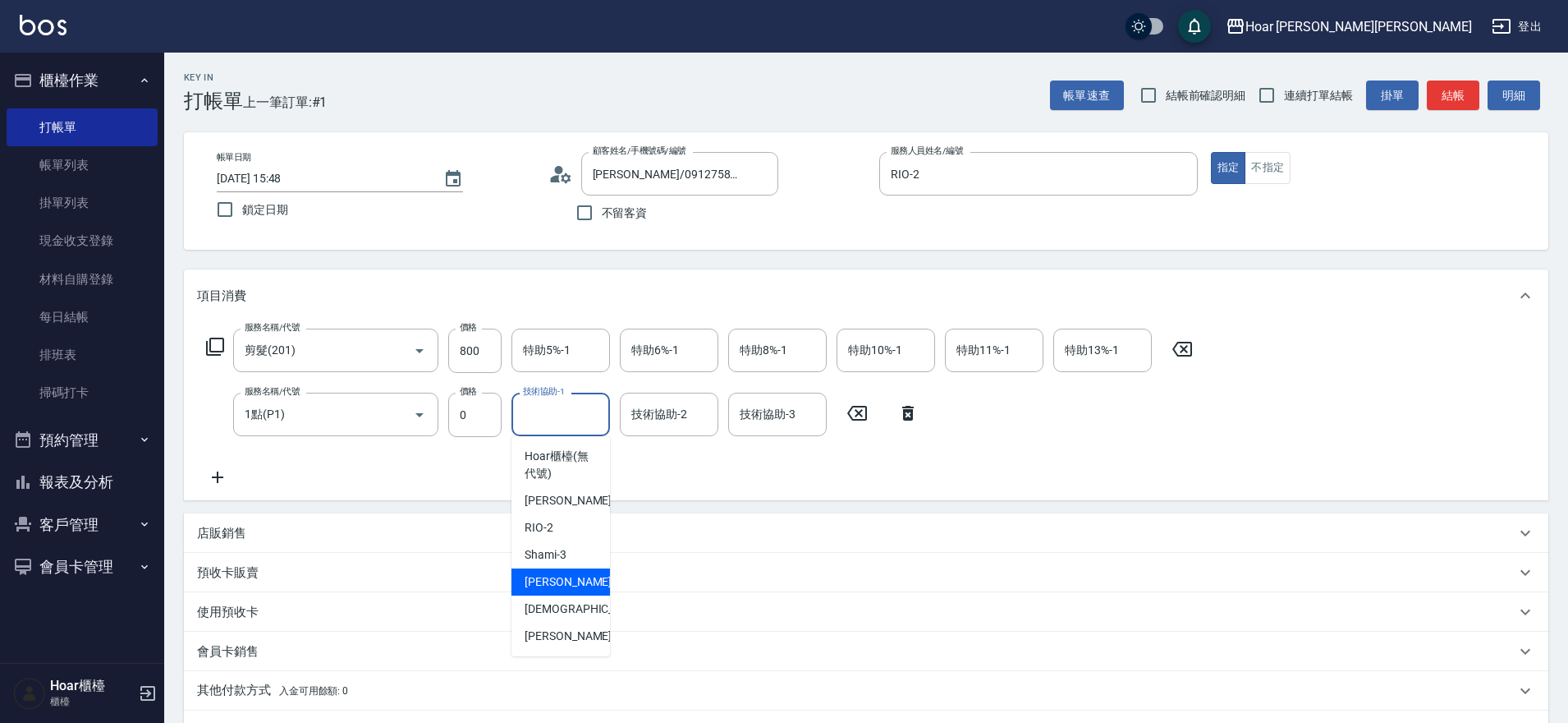
drag, startPoint x: 566, startPoint y: 572, endPoint x: 565, endPoint y: 531, distance: 41.0
click at [564, 572] on div "[PERSON_NAME] -4" at bounding box center [561, 582] width 99 height 27
type input "Emma-4"
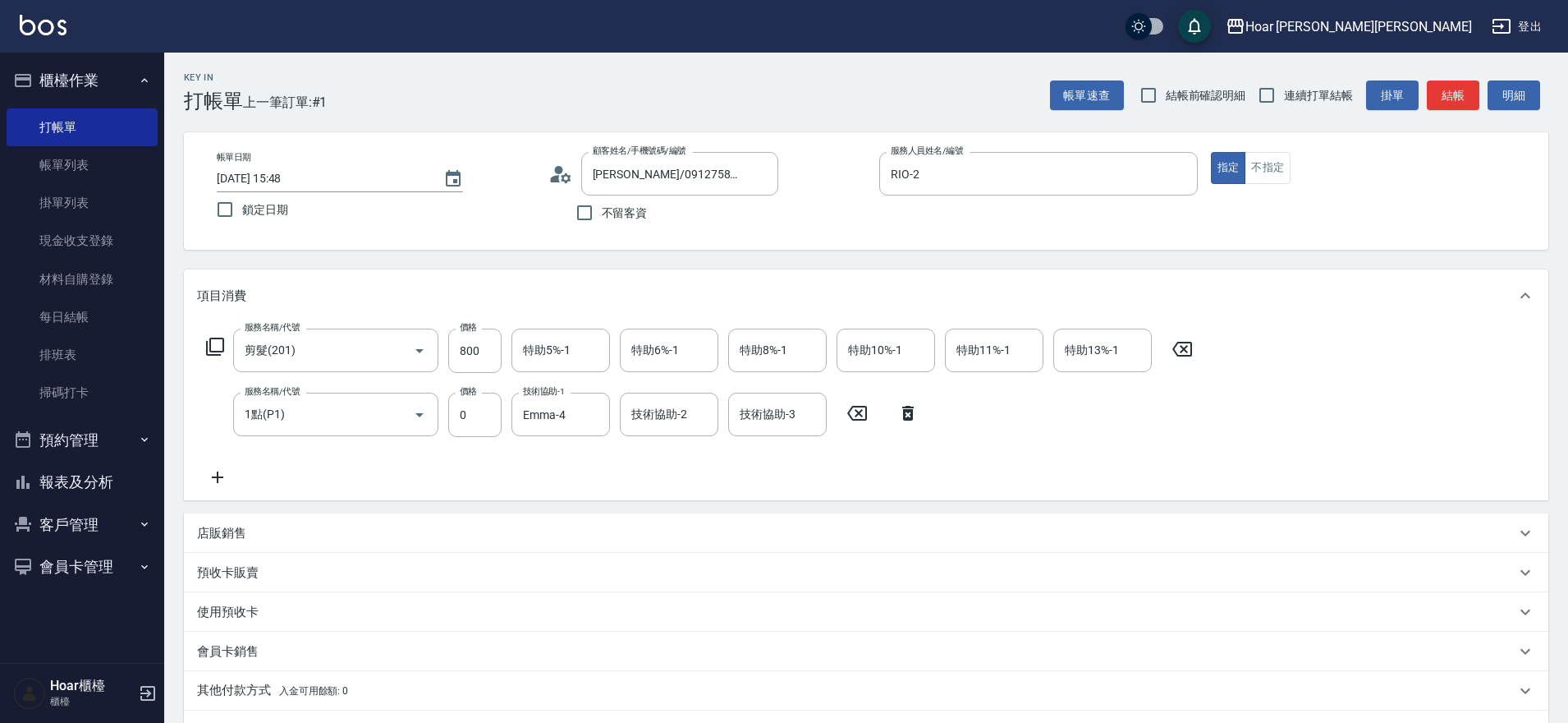
click at [572, 473] on div "服務名稱/代號 剪髮(201) 服務名稱/代號 價格 800 價格 特助5%-1 特助5%-1 特助6%-1 特助6%-1 特助8%-1 特助8%-1 特助1…" at bounding box center [700, 407] width 1006 height 159
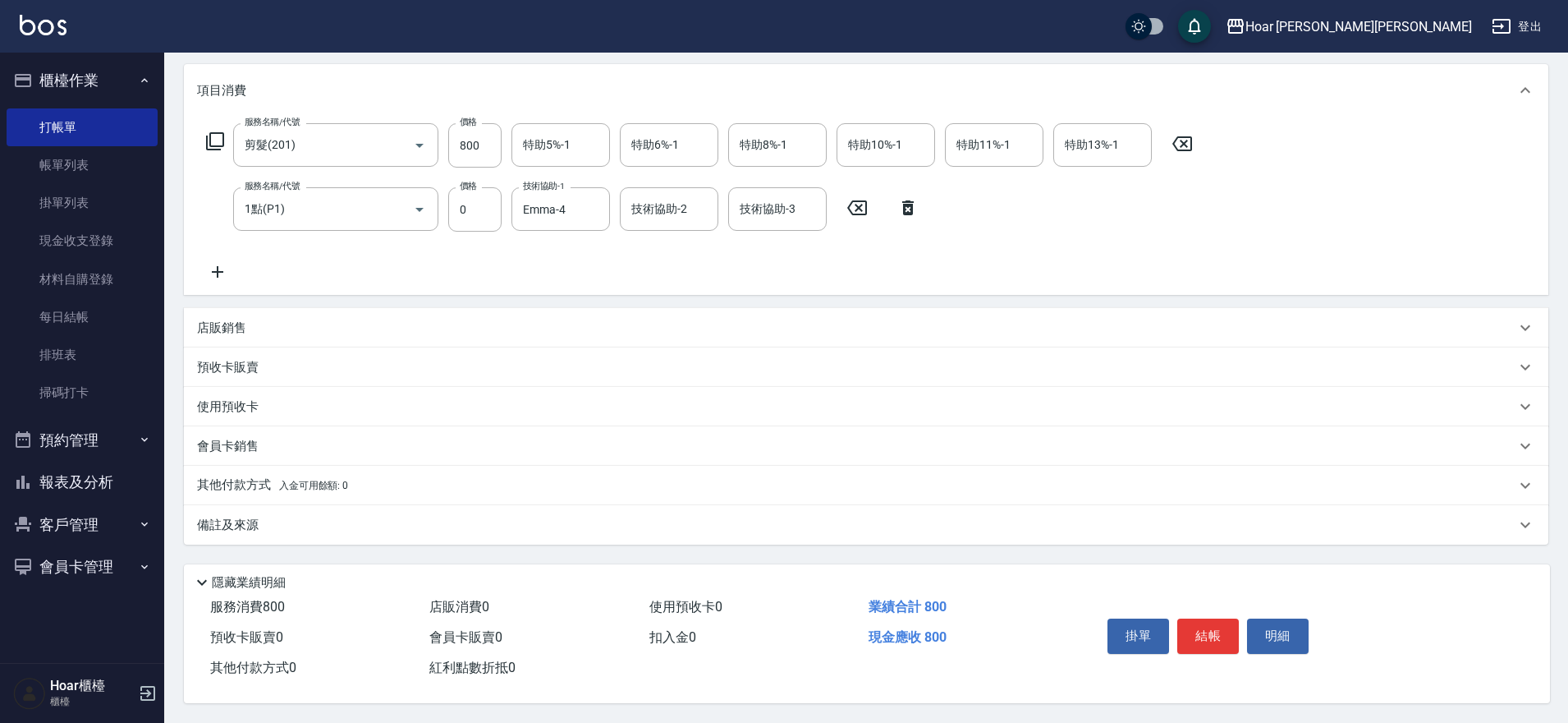
click at [247, 466] on div "其他付款方式 入金可用餘額: 0" at bounding box center [866, 485] width 1365 height 40
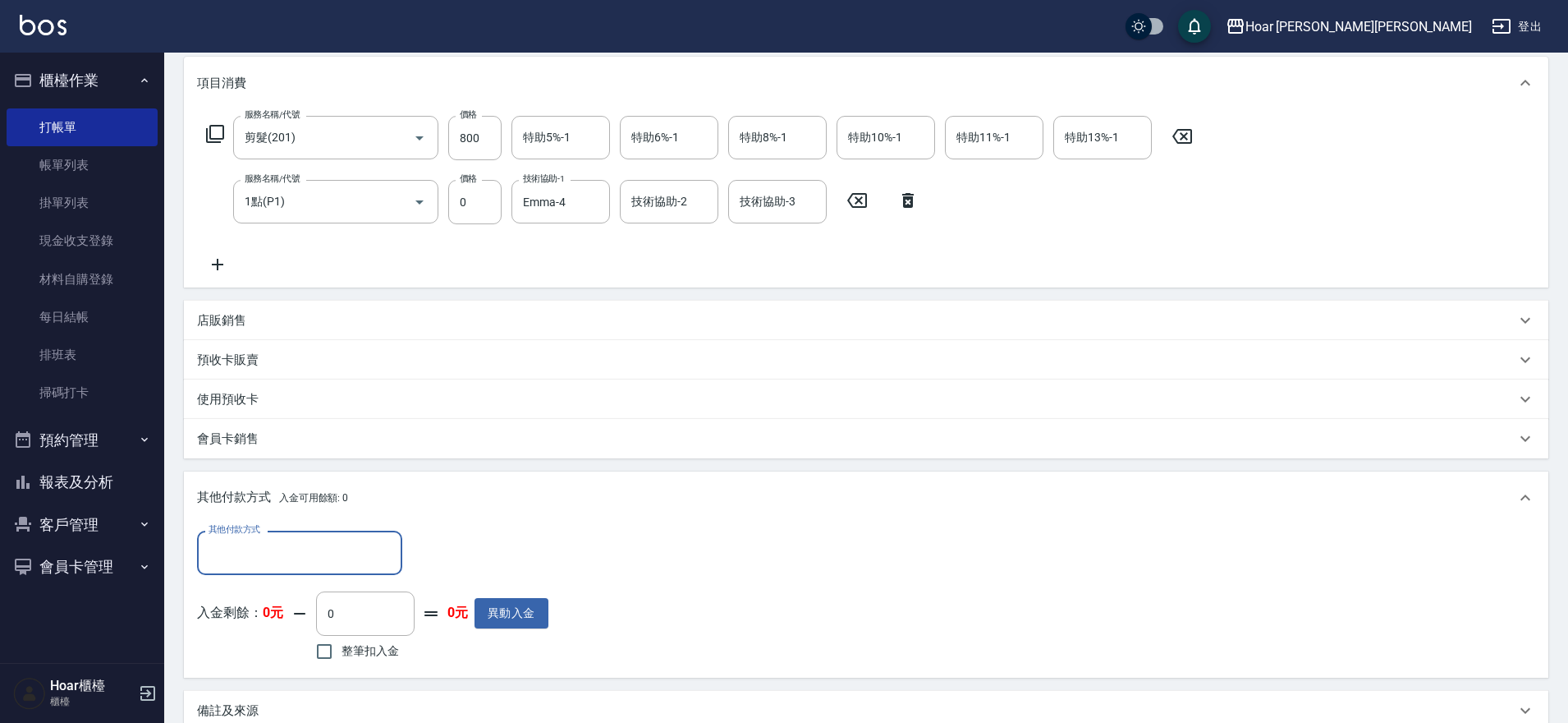
scroll to position [0, 0]
drag, startPoint x: 262, startPoint y: 556, endPoint x: 279, endPoint y: 563, distance: 18.4
click at [262, 556] on input "其他付款方式" at bounding box center [299, 553] width 191 height 29
drag, startPoint x: 275, startPoint y: 618, endPoint x: 474, endPoint y: 577, distance: 203.2
click at [275, 618] on span "轉帳匯款" at bounding box center [300, 622] width 205 height 27
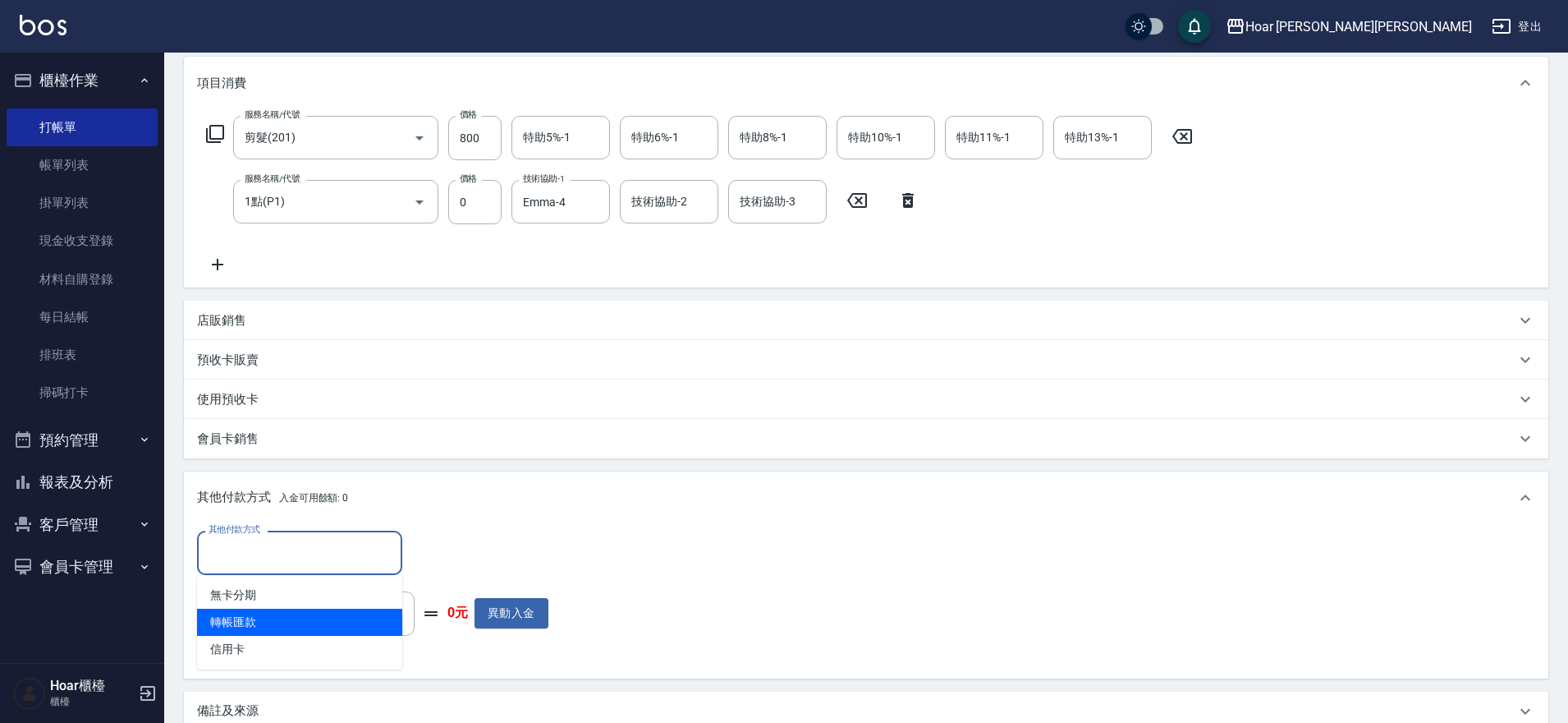
type input "轉帳匯款"
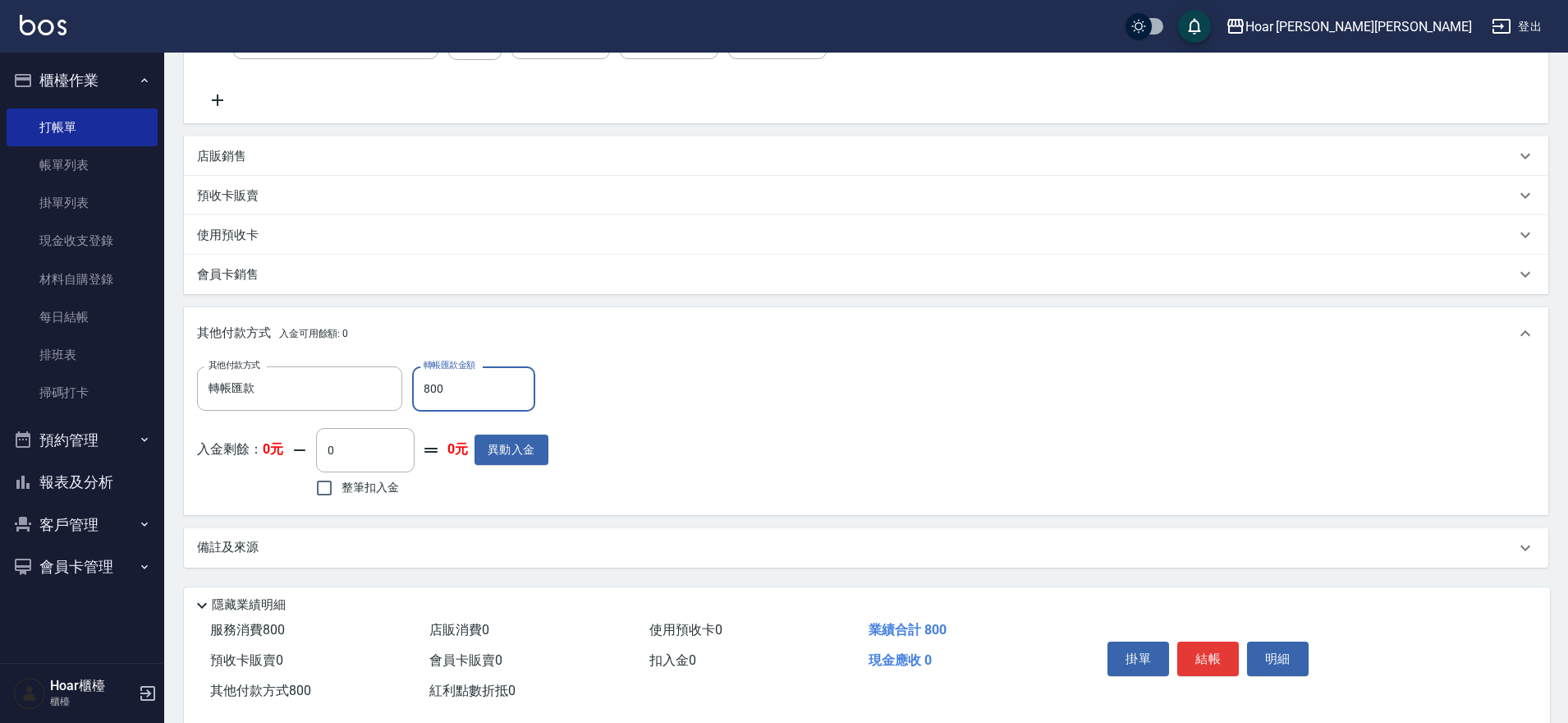
scroll to position [407, 0]
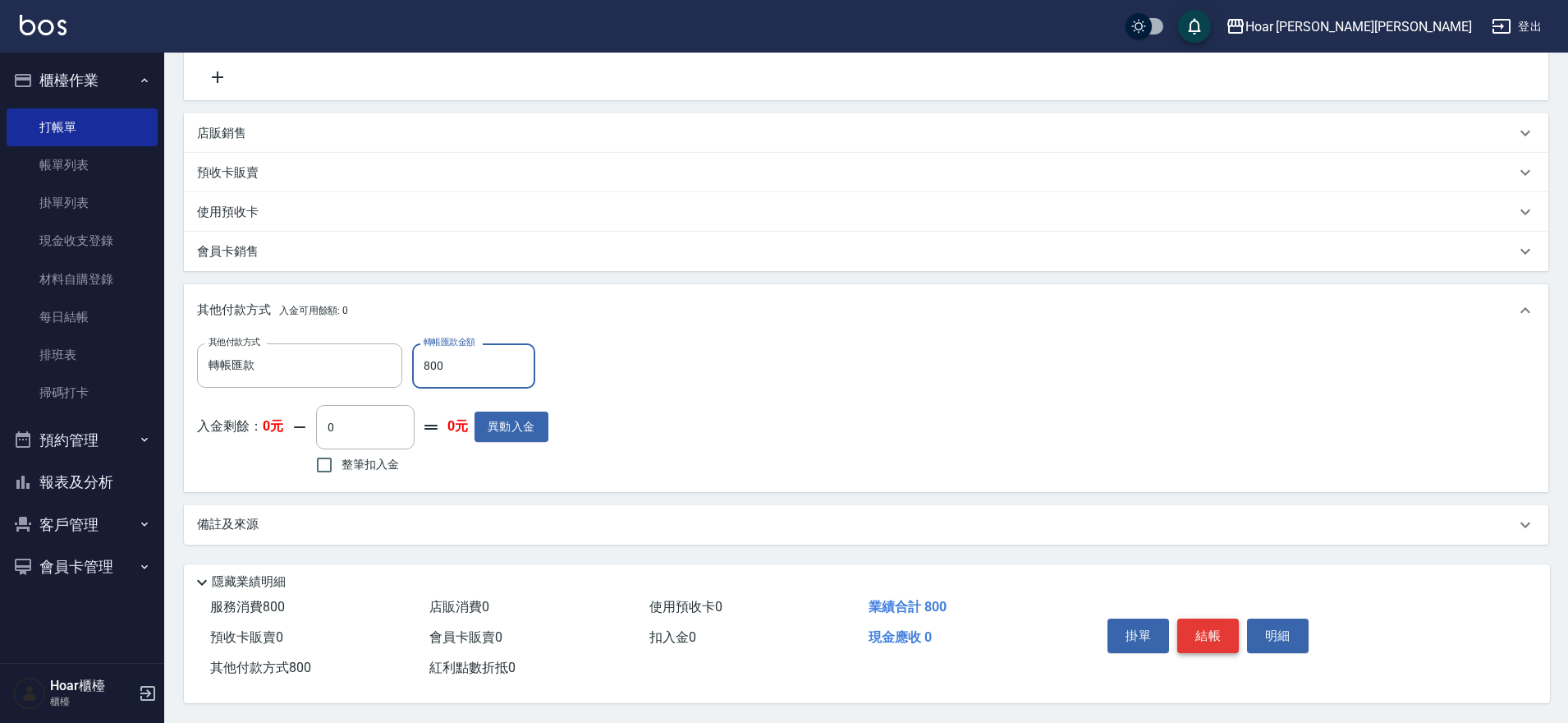
type input "800"
click at [1215, 623] on button "結帳" at bounding box center [1209, 636] width 62 height 35
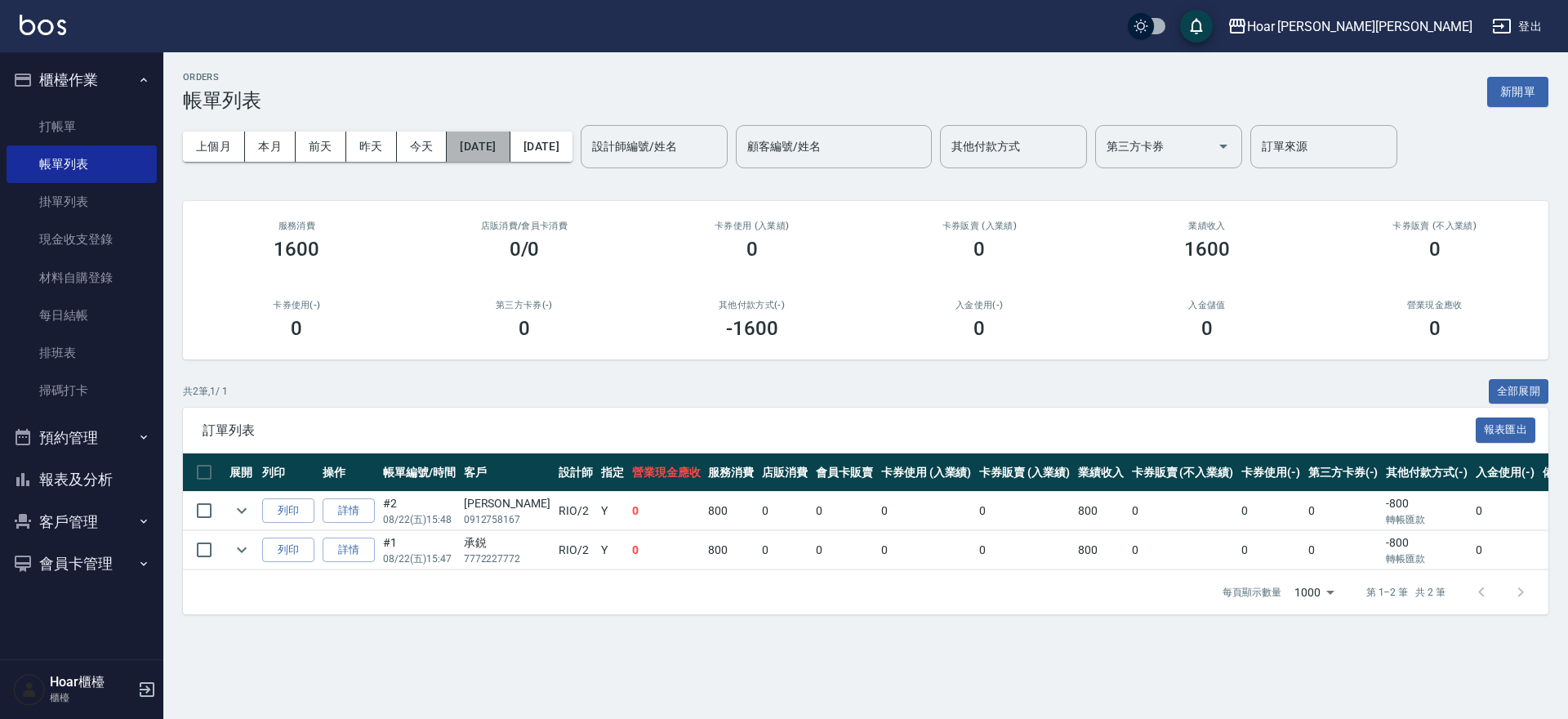
click at [509, 153] on button "[DATE]" at bounding box center [477, 146] width 63 height 30
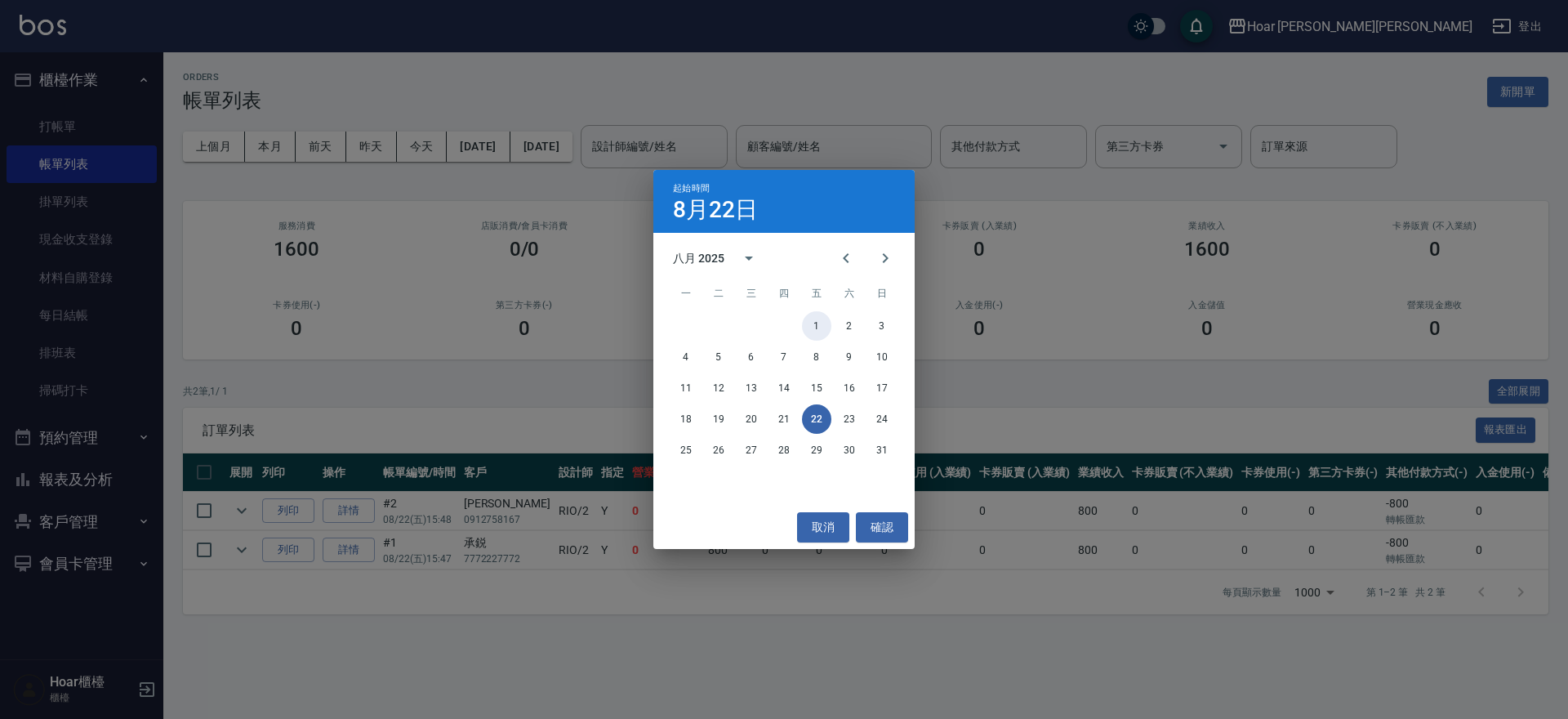
drag, startPoint x: 813, startPoint y: 322, endPoint x: 700, endPoint y: 234, distance: 143.2
click at [813, 322] on button "1" at bounding box center [816, 325] width 30 height 30
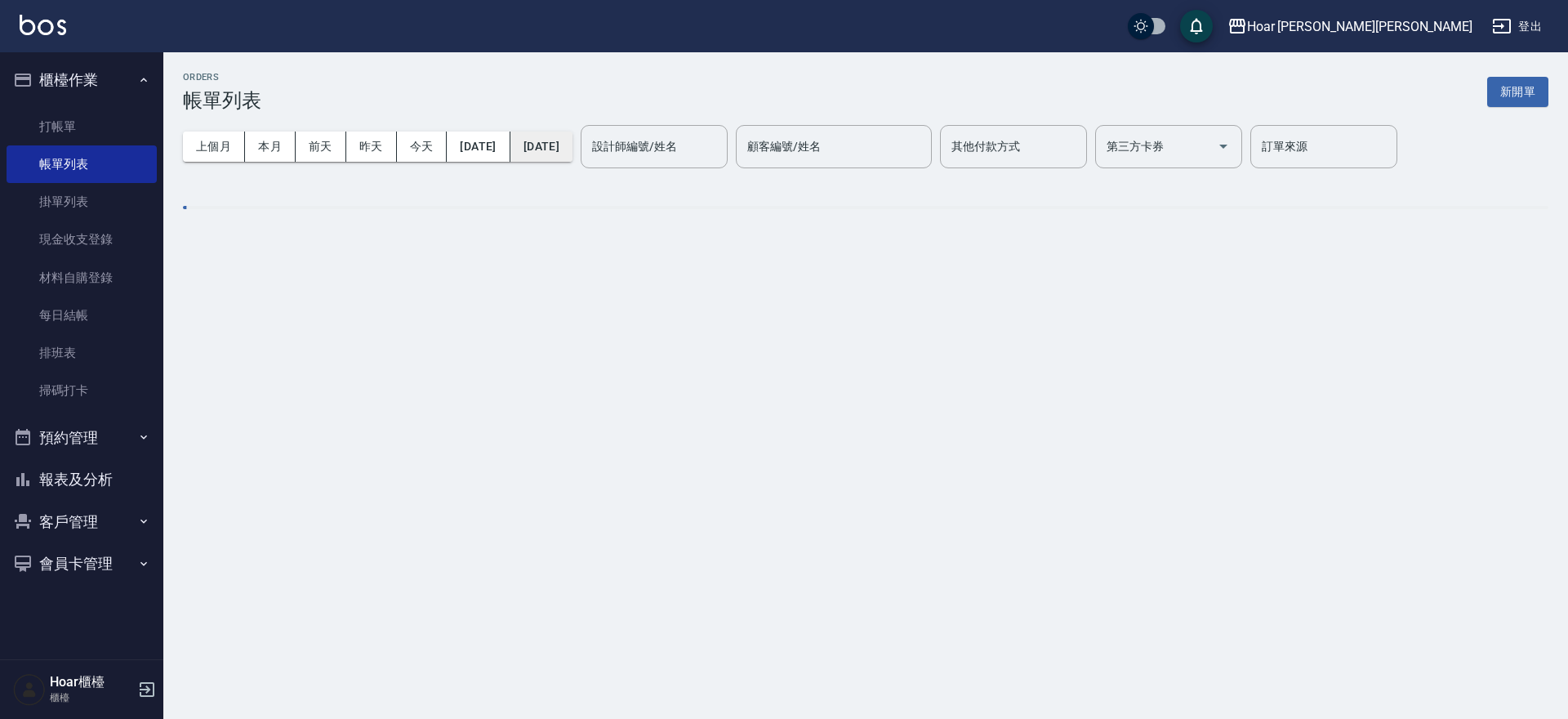
click at [573, 150] on button "[DATE]" at bounding box center [541, 146] width 62 height 30
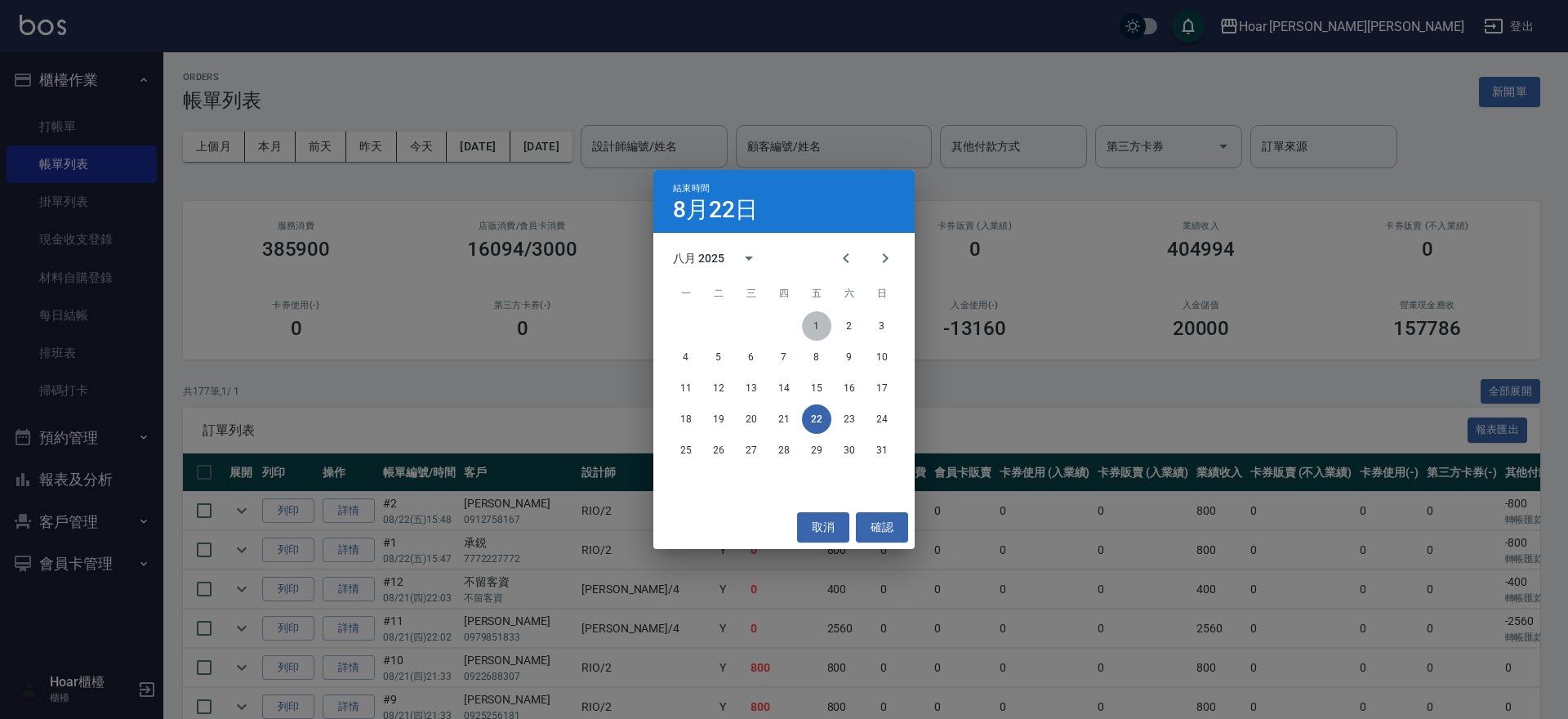
click at [820, 328] on button "1" at bounding box center [816, 325] width 30 height 30
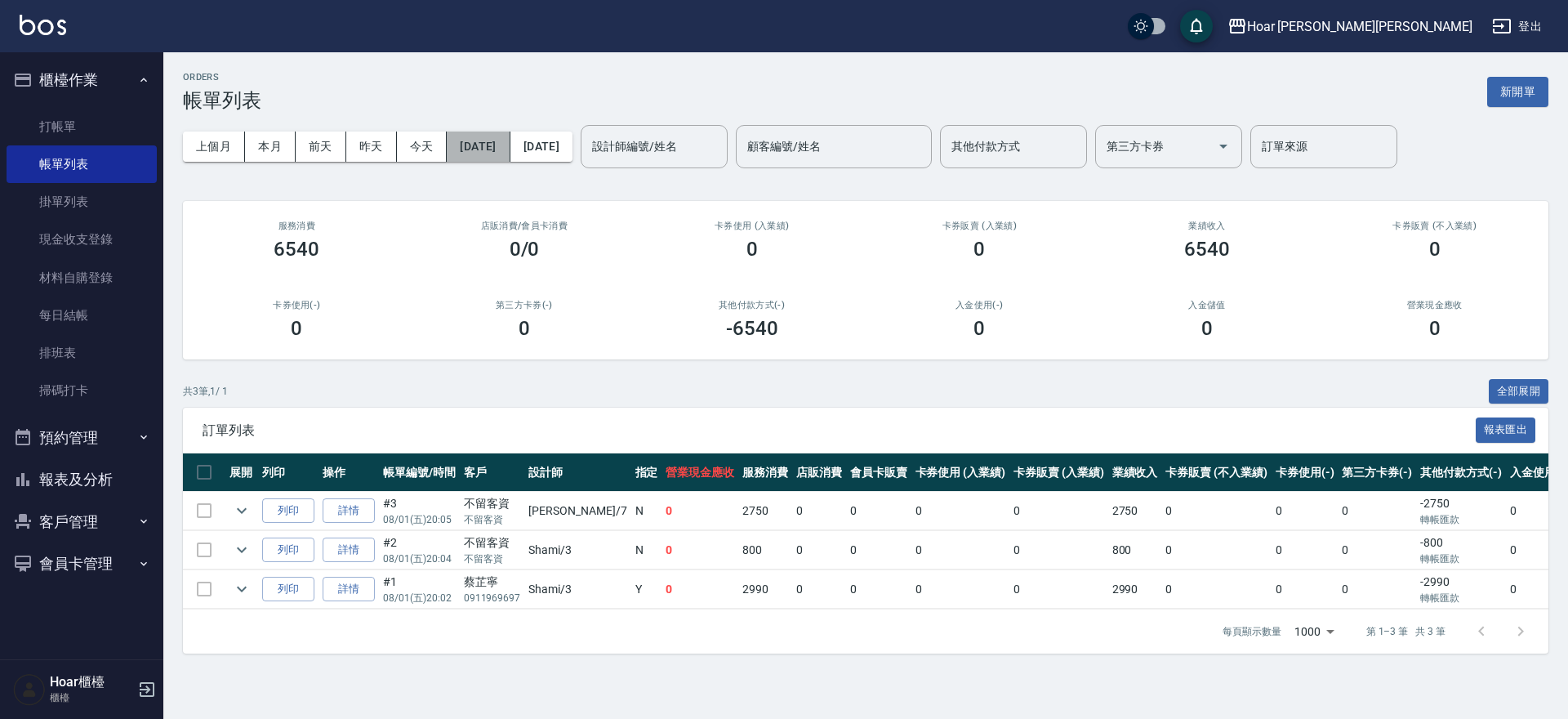
click at [501, 151] on button "[DATE]" at bounding box center [477, 146] width 63 height 30
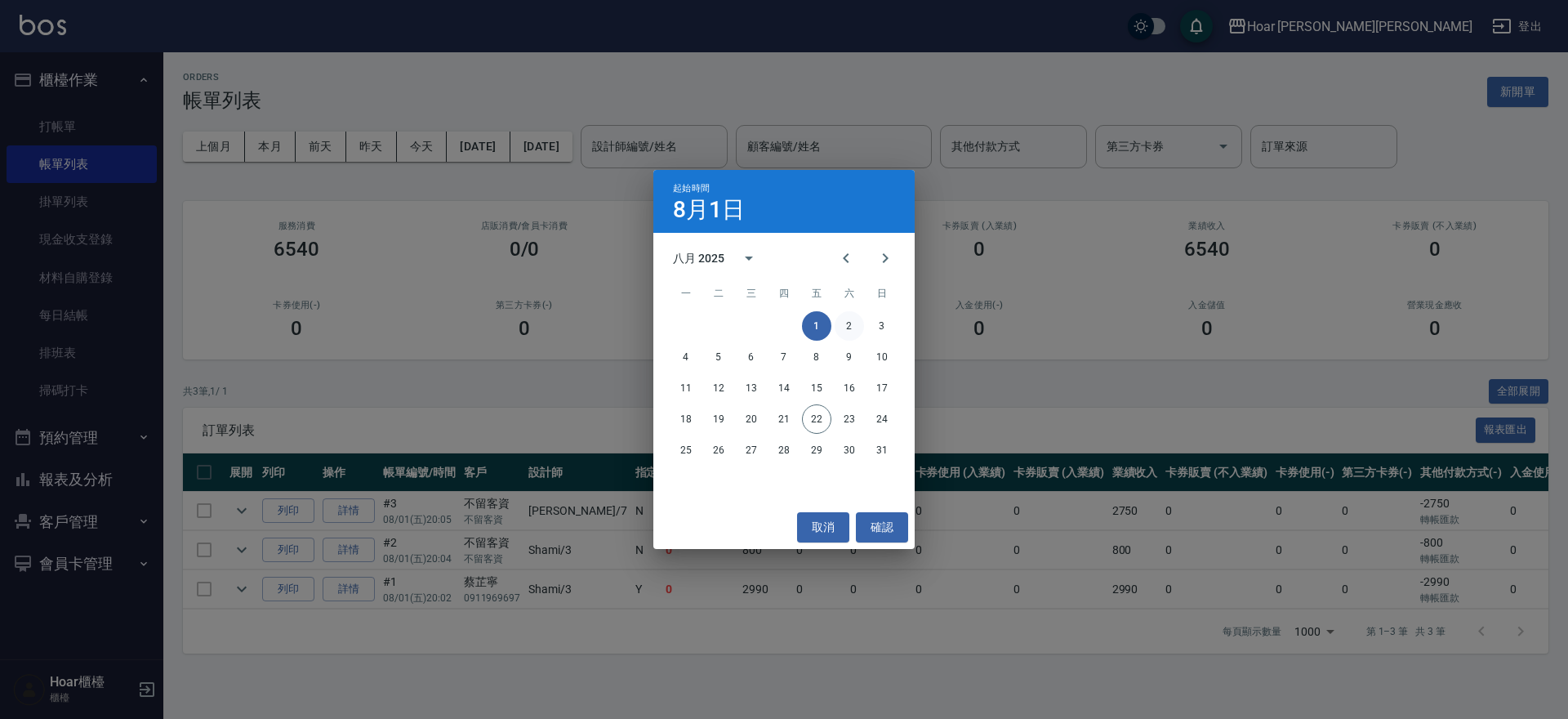
click at [849, 322] on button "2" at bounding box center [849, 325] width 30 height 30
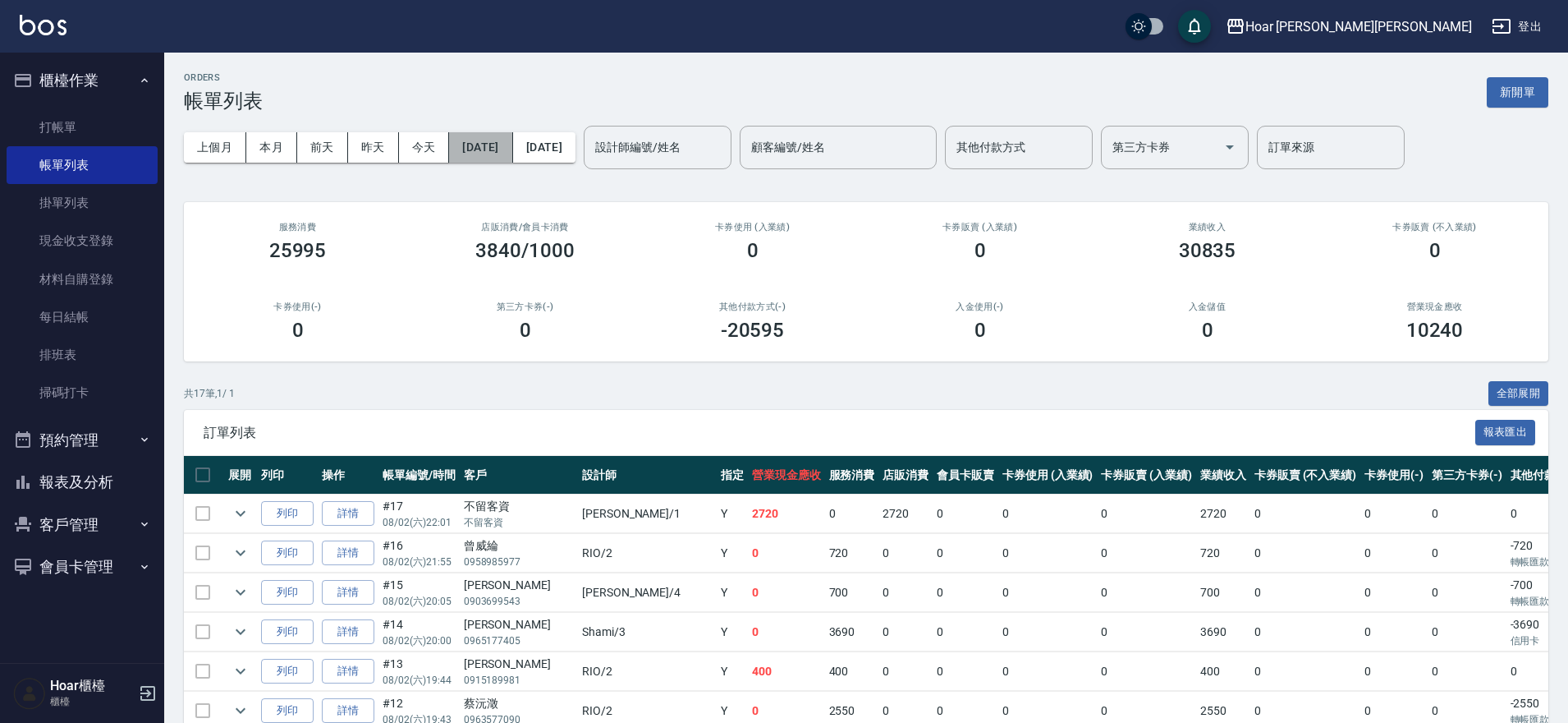
click at [485, 148] on button "[DATE]" at bounding box center [480, 147] width 63 height 30
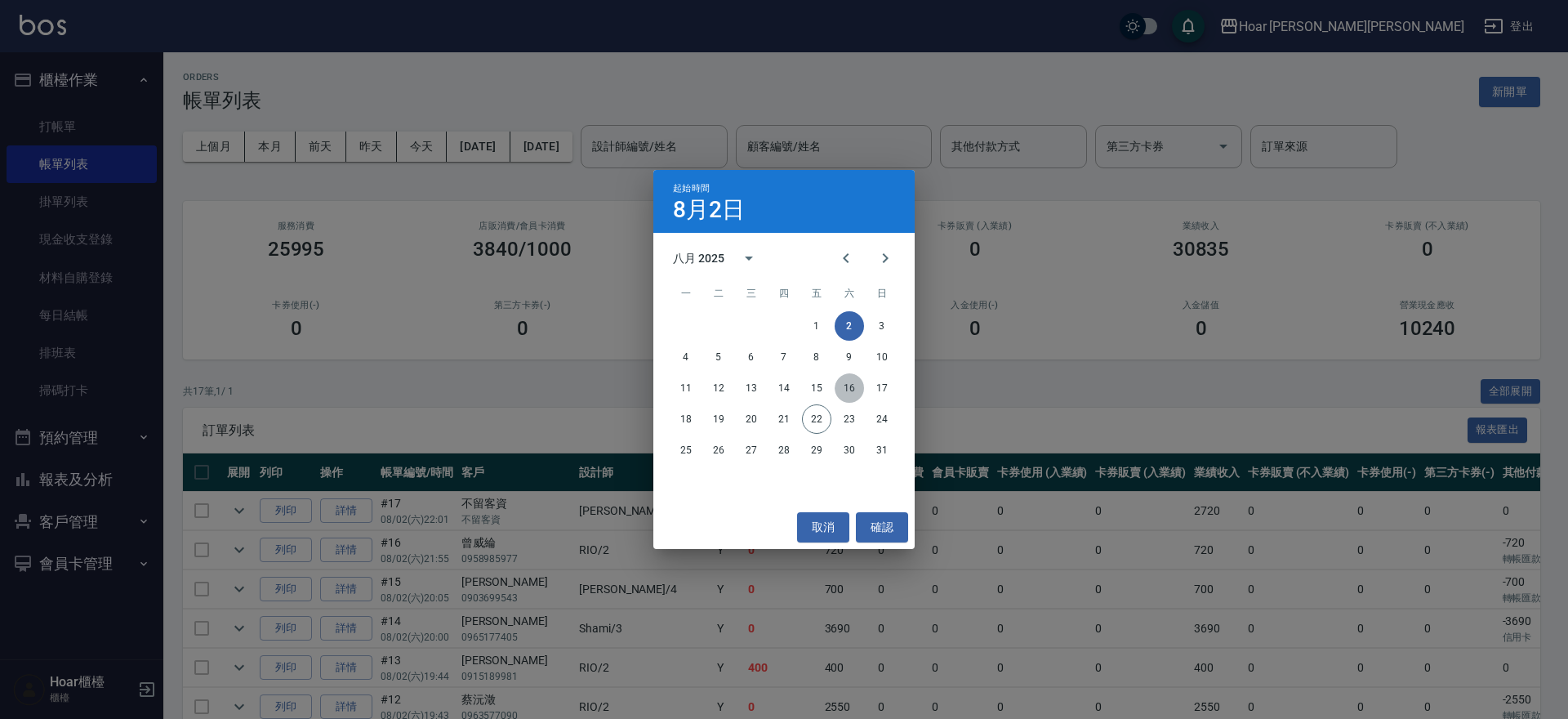
click at [845, 394] on button "16" at bounding box center [849, 388] width 30 height 30
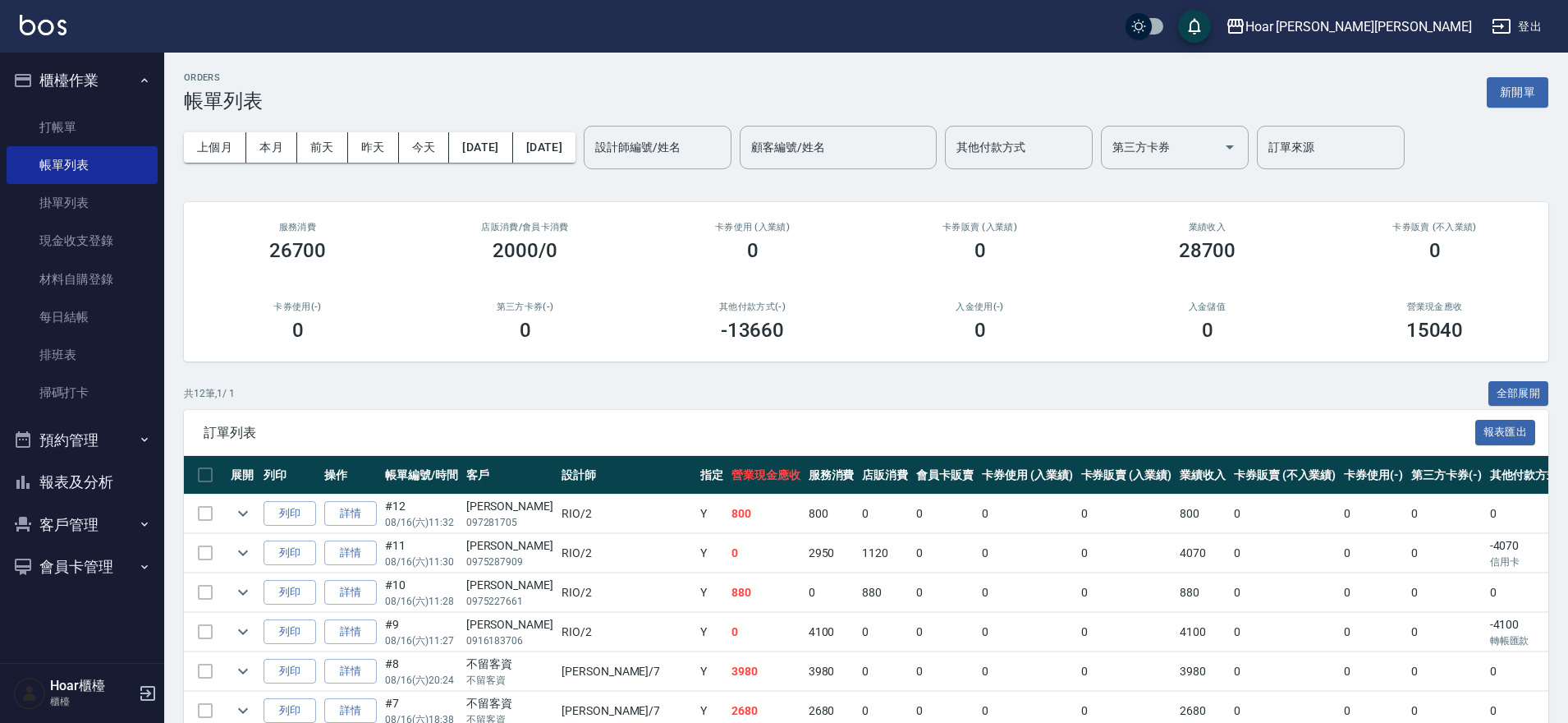
click at [1003, 382] on div "共 12 筆, 1 / 1 全部展開" at bounding box center [866, 394] width 1365 height 25
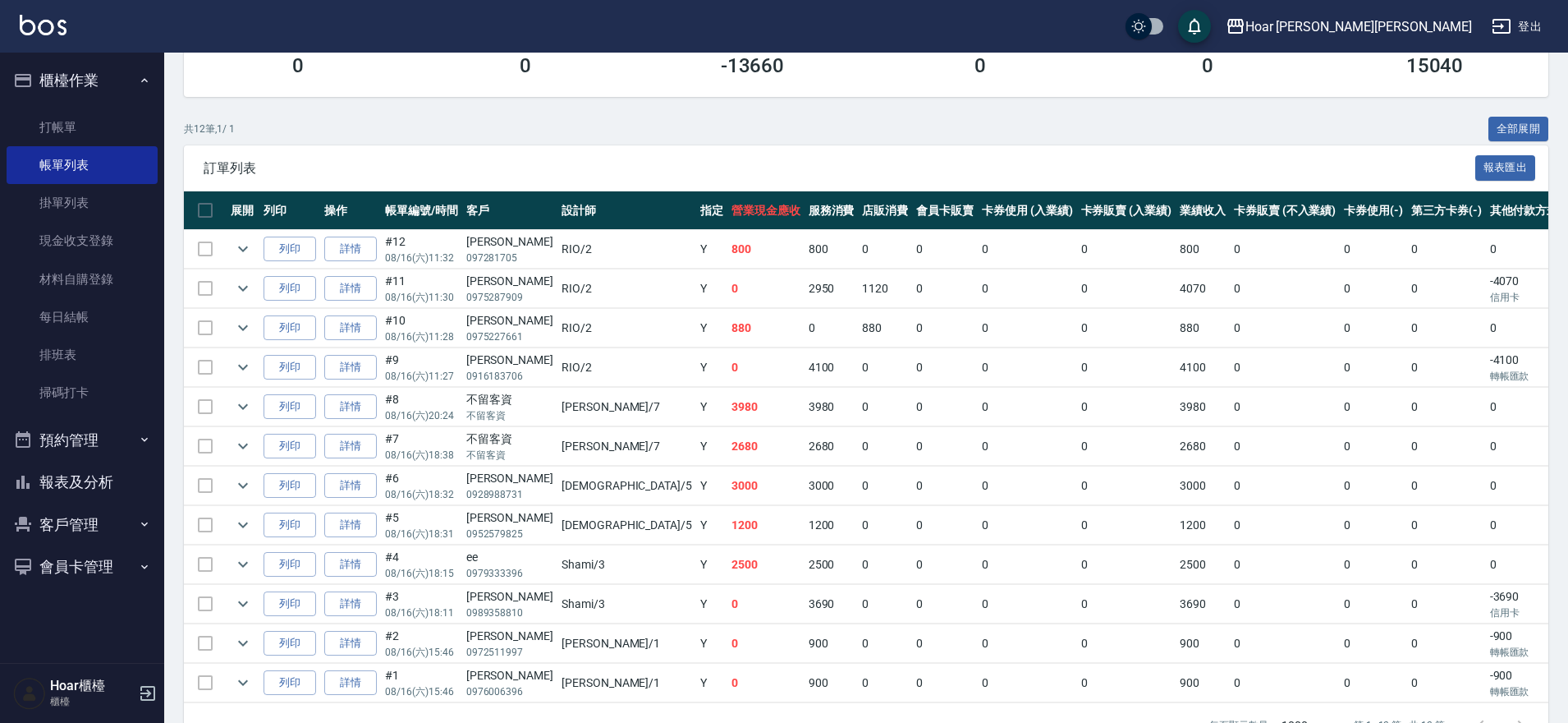
scroll to position [322, 0]
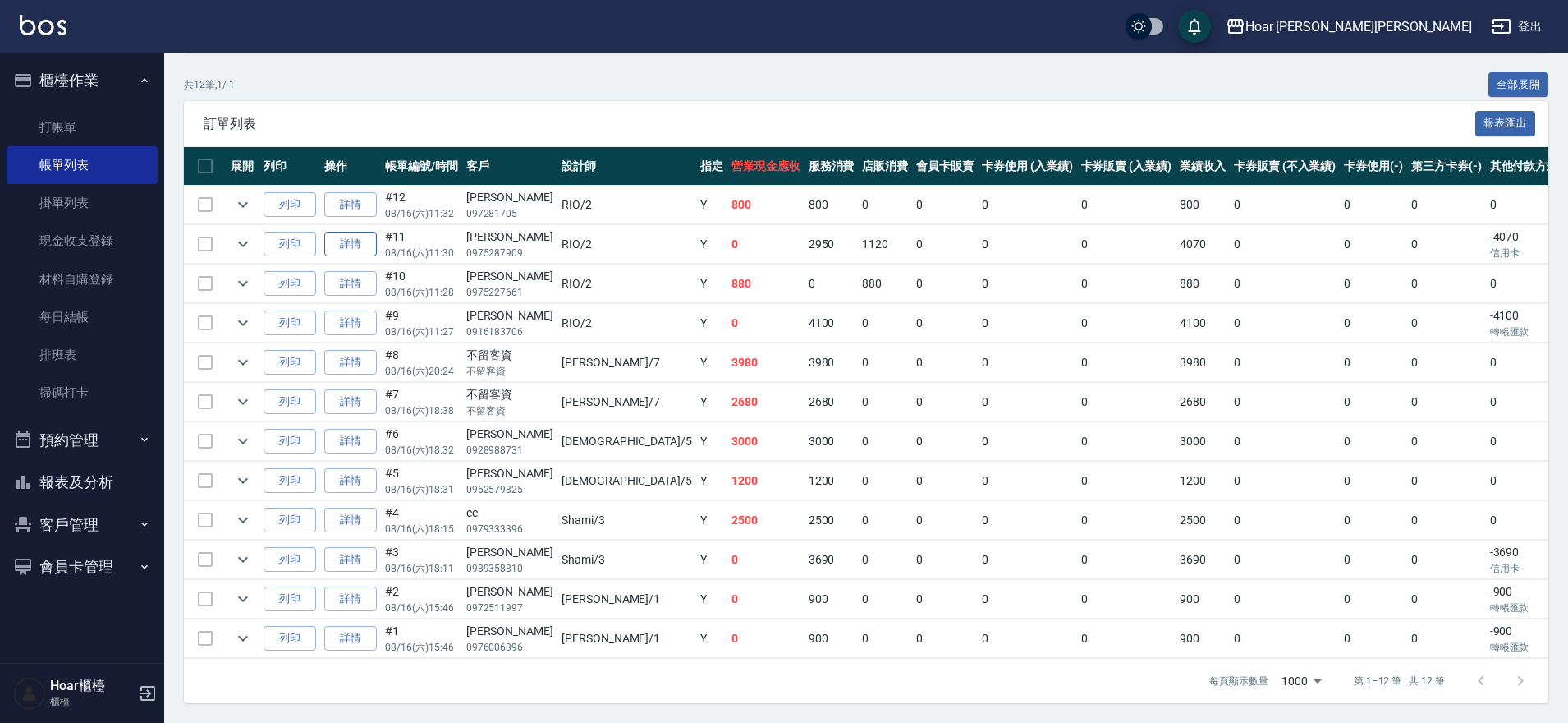
click at [336, 231] on link "詳情" at bounding box center [350, 244] width 52 height 25
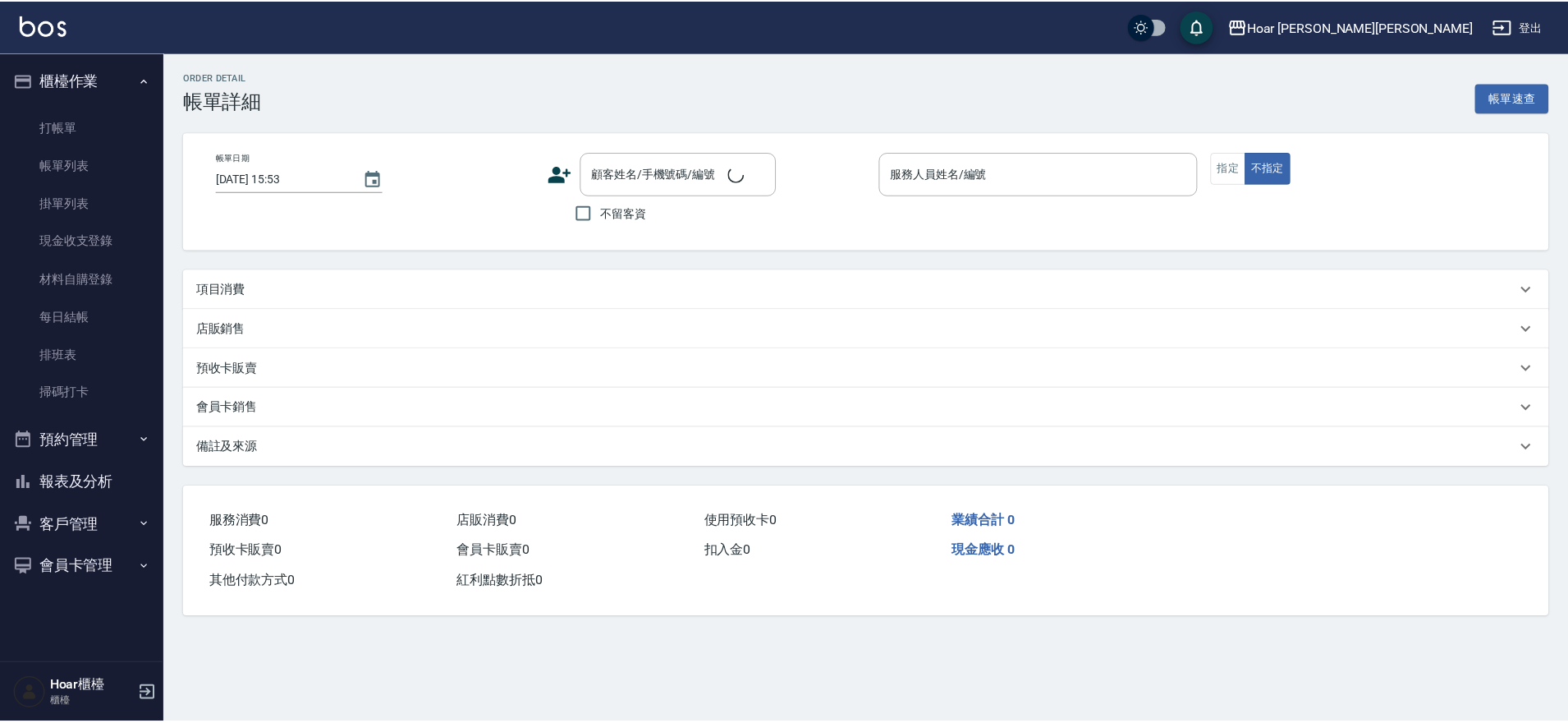
scroll to position [29, 0]
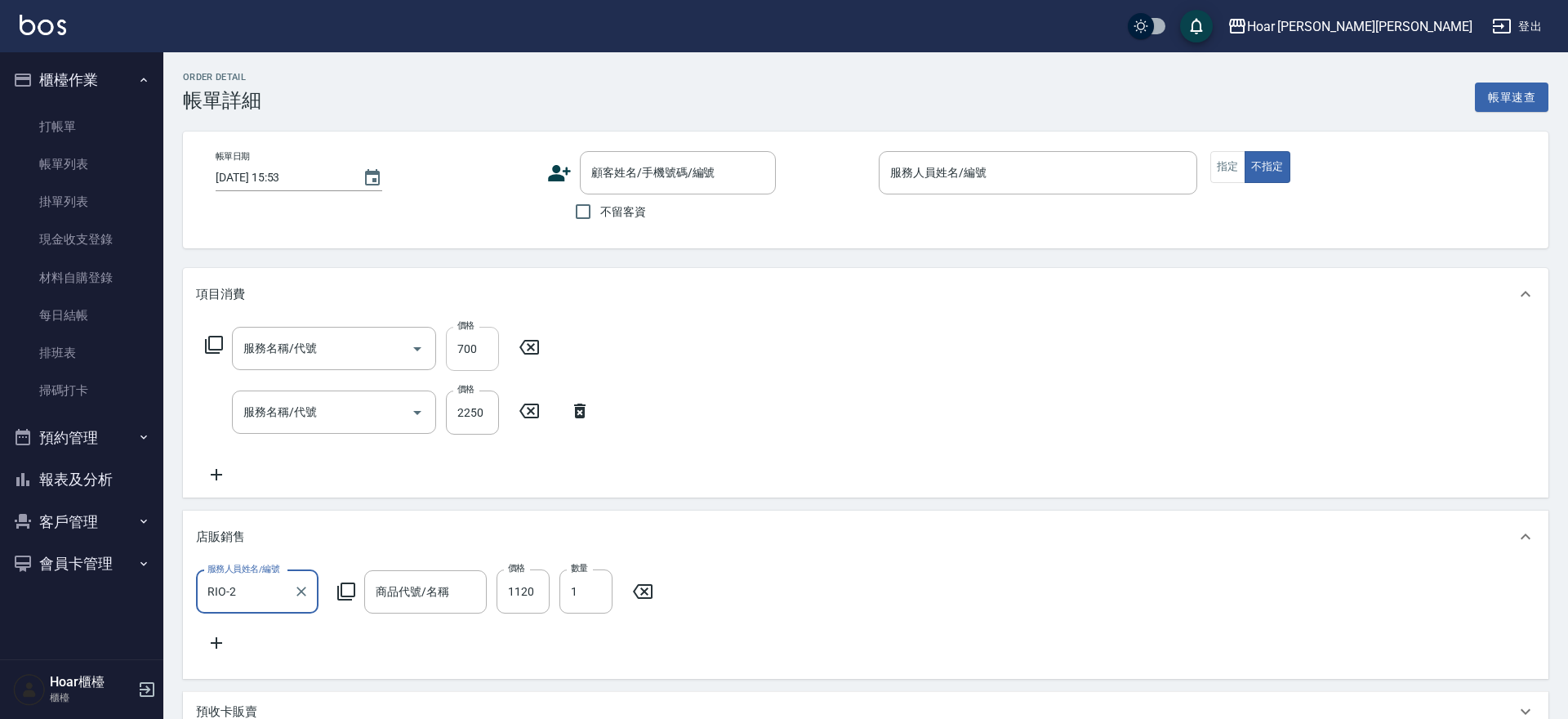
type input "[DATE] 11:30"
type input "RIO-2"
type input "剪髮(201)"
type input "燙髮（捲）(301)"
type input "強力舒緩肌浴500ml"
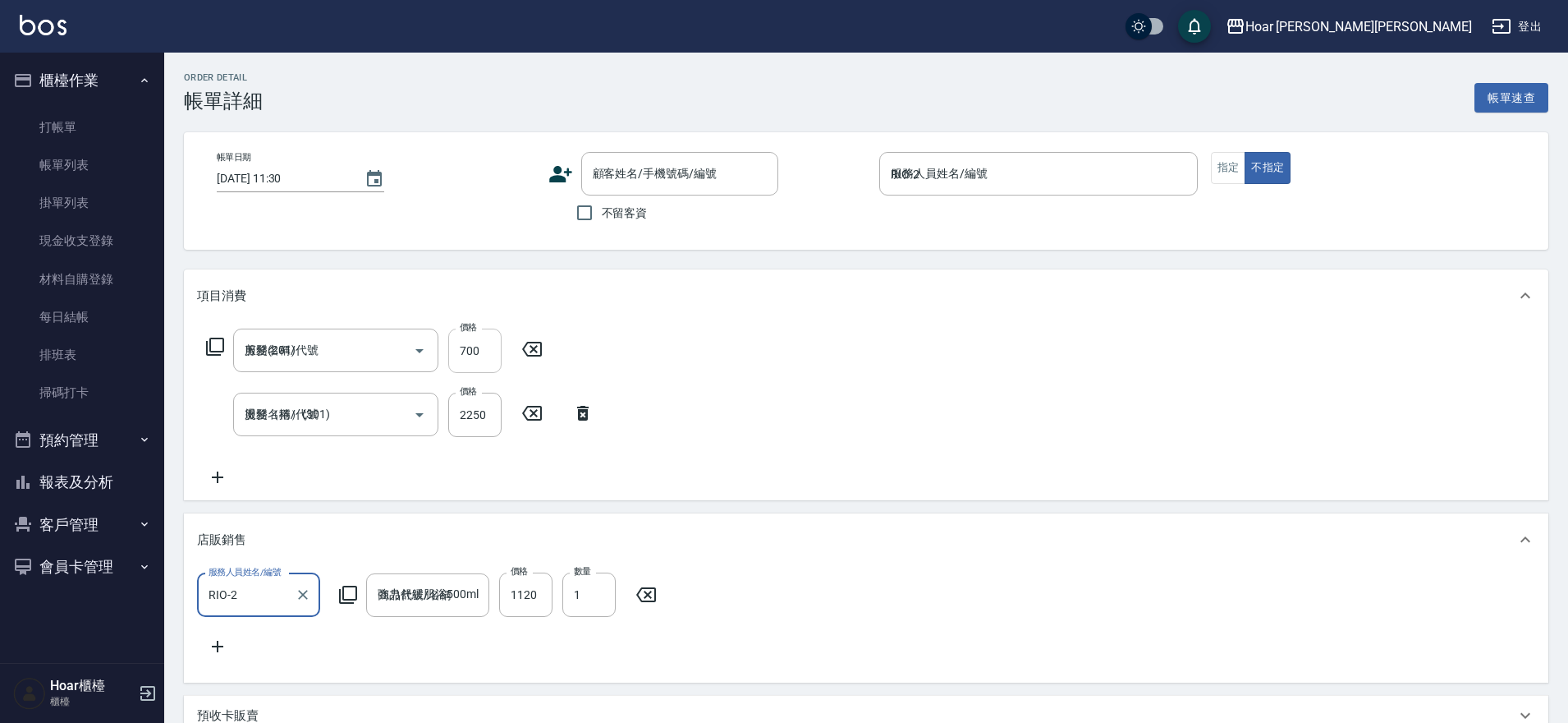
scroll to position [0, 0]
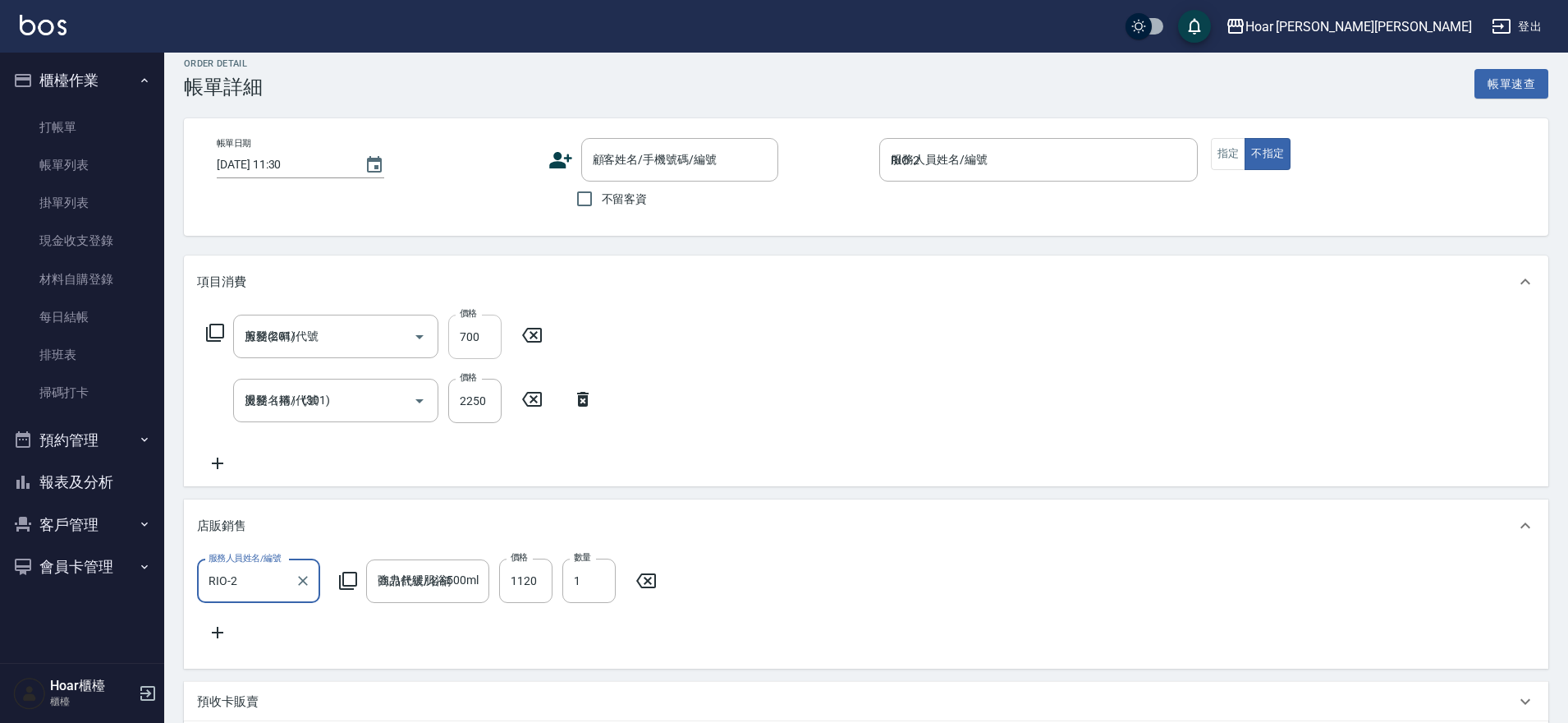
type input "[PERSON_NAME]/0975287909/"
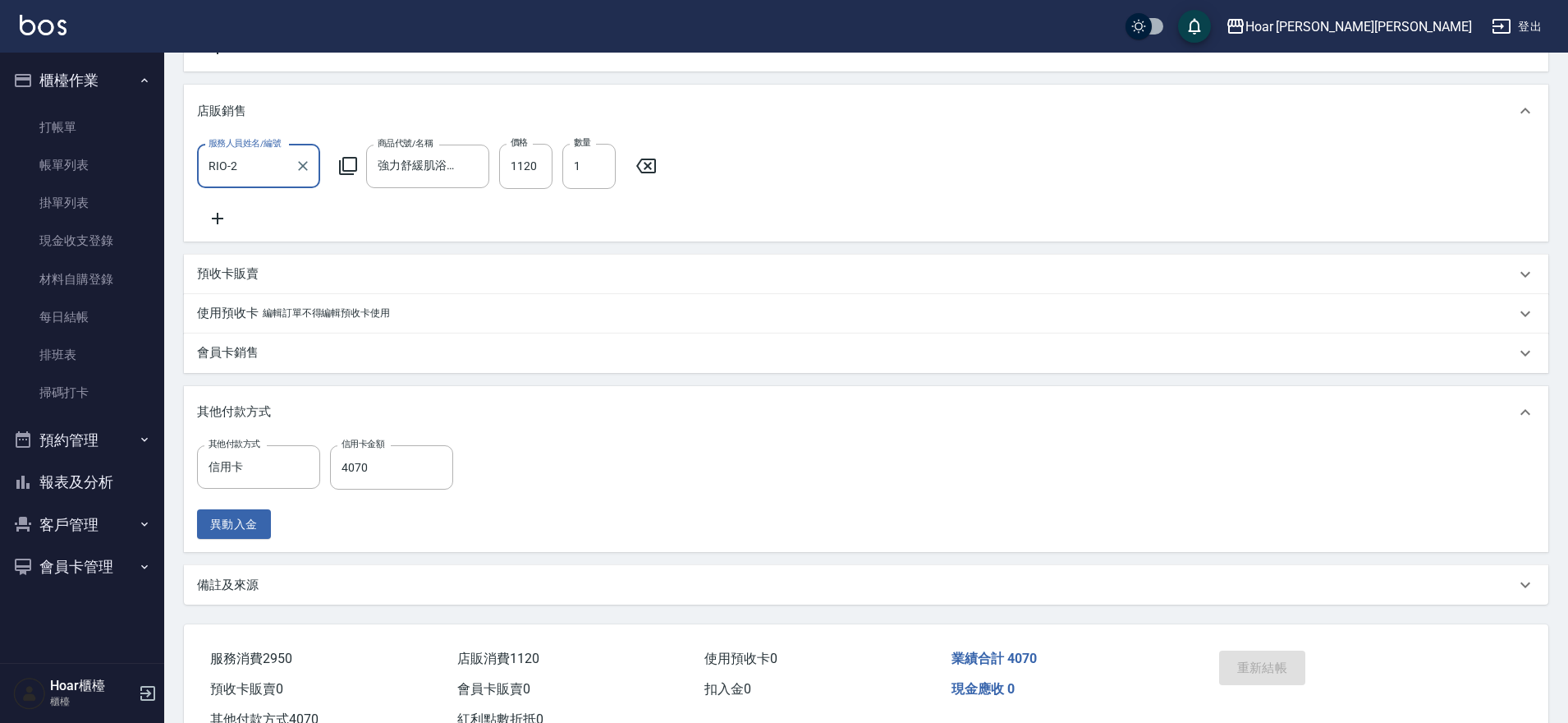
scroll to position [431, 0]
